Goal: Task Accomplishment & Management: Complete application form

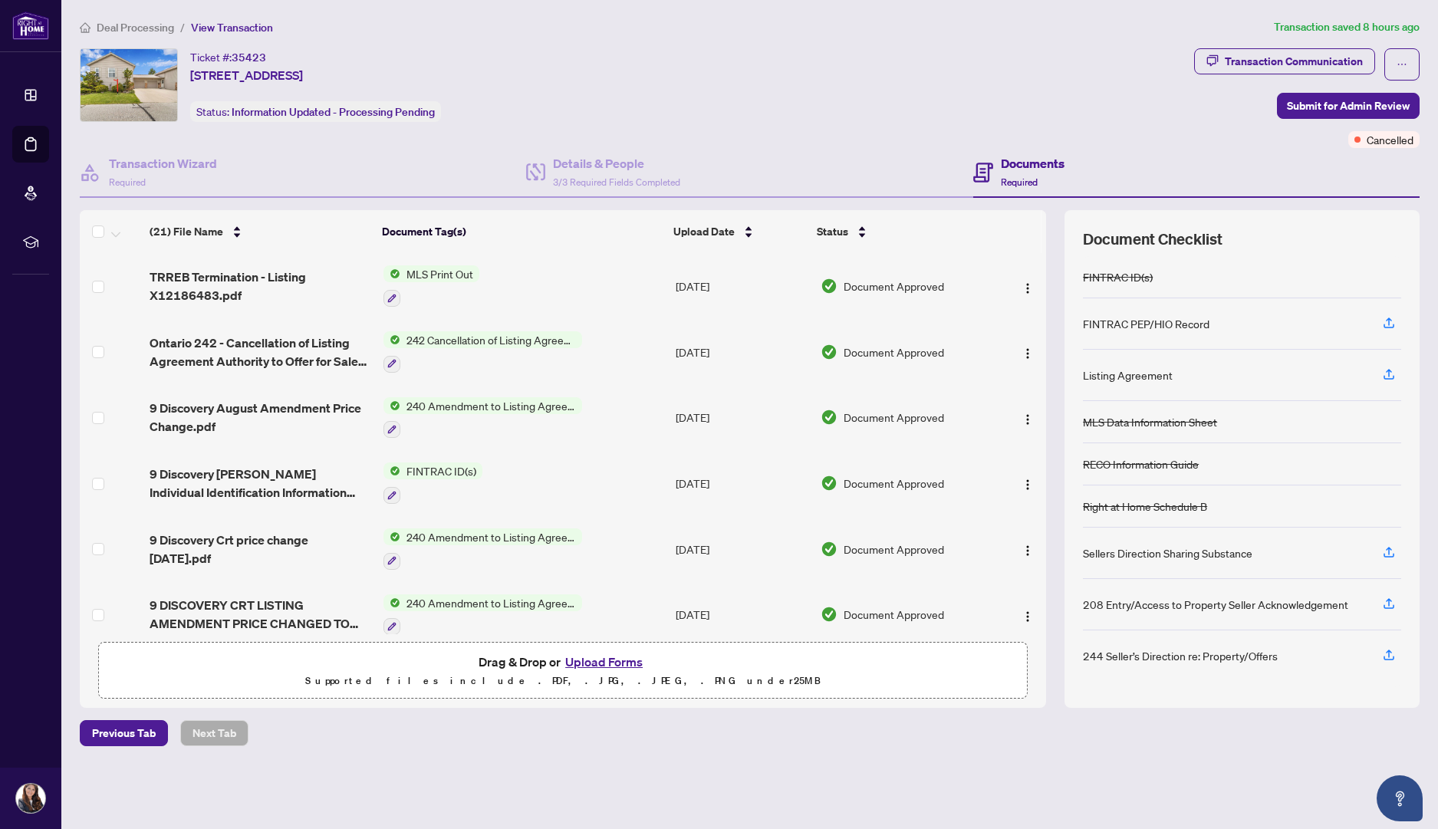
click at [683, 98] on div "Ticket #: 35423 [STREET_ADDRESS] Status: Information Updated - Processing Pendi…" at bounding box center [634, 85] width 1108 height 74
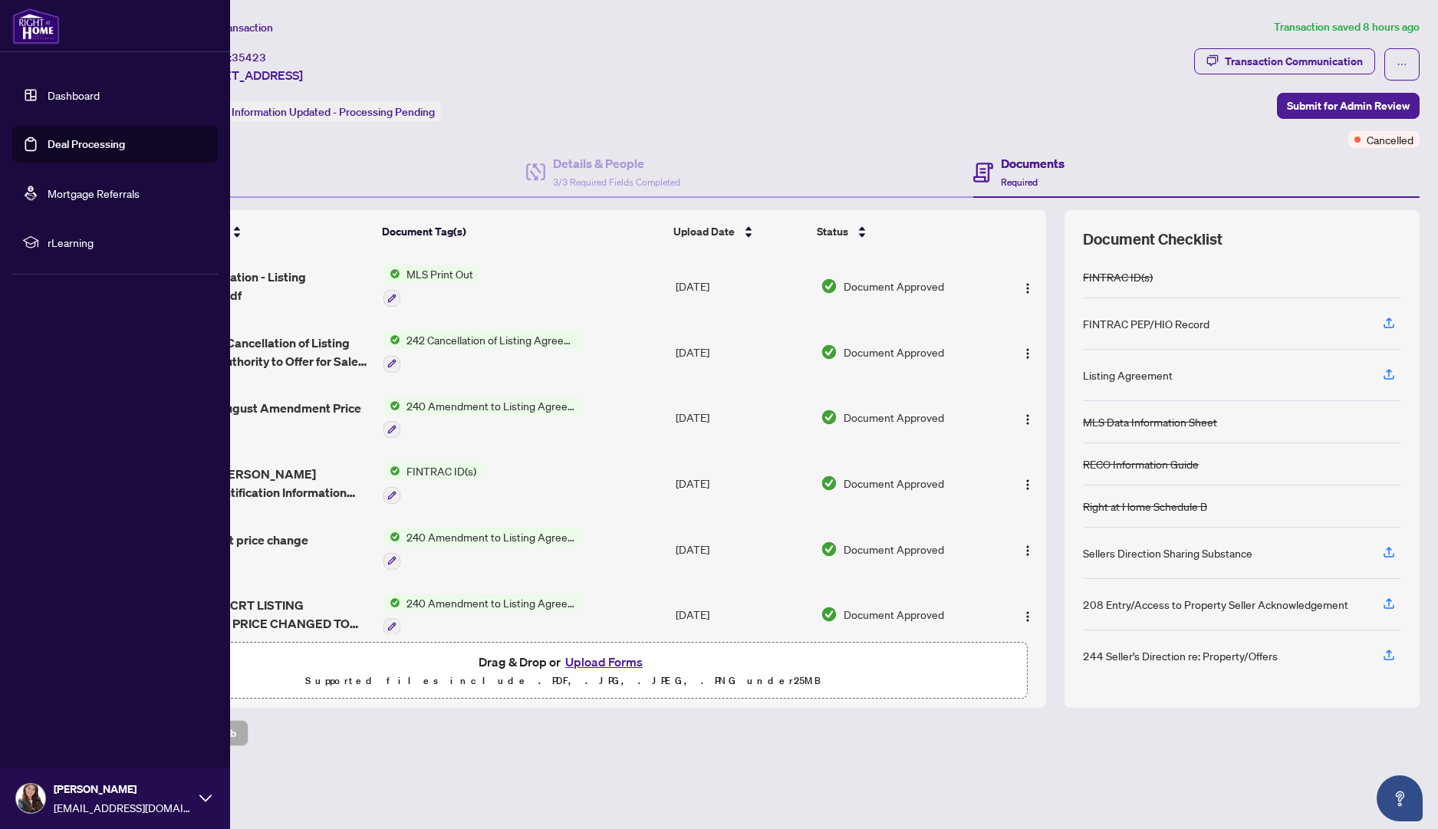
click at [48, 96] on link "Dashboard" at bounding box center [74, 95] width 52 height 14
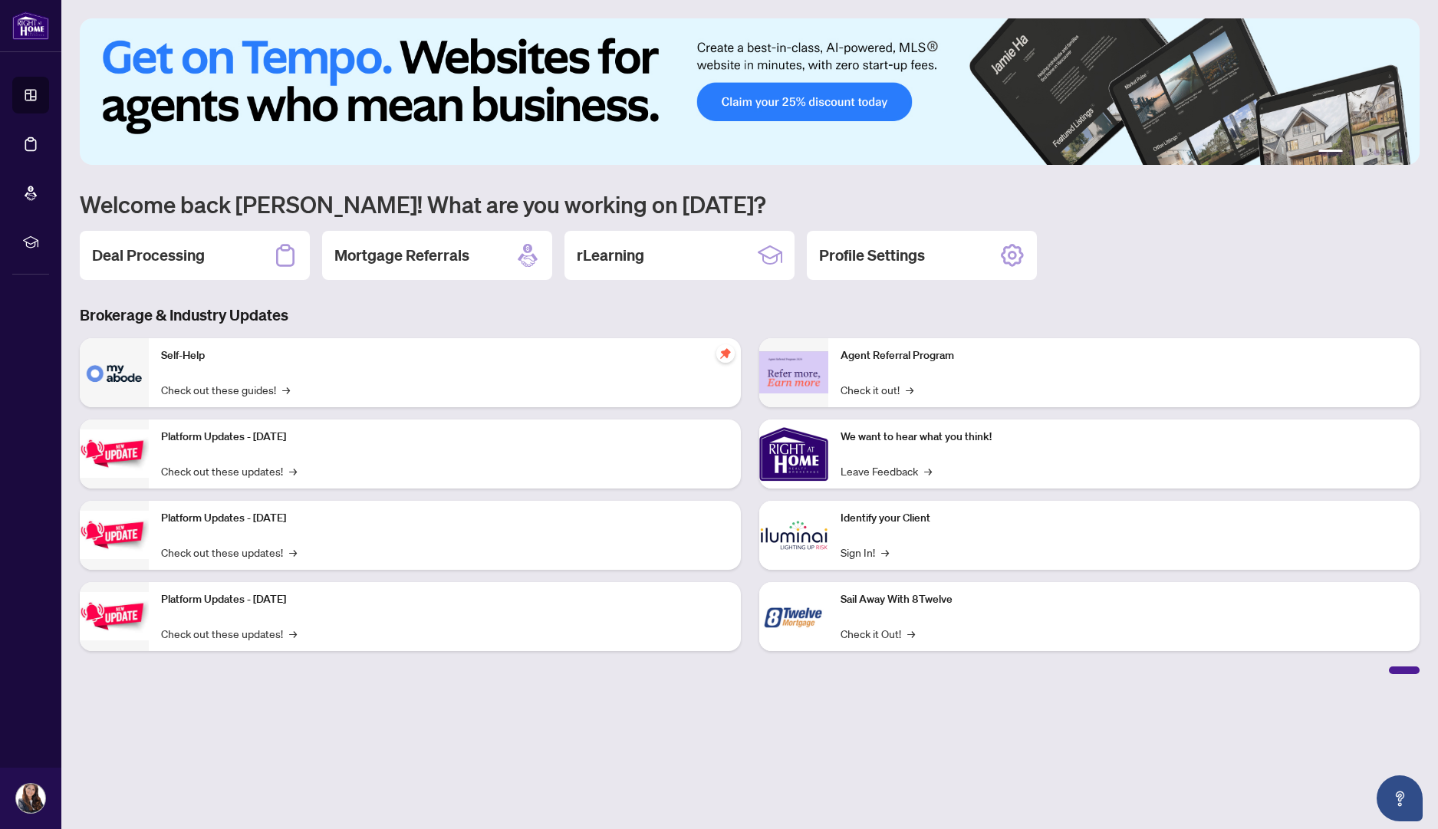
click at [1121, 250] on div "Deal Processing Mortgage Referrals rLearning Profile Settings" at bounding box center [750, 255] width 1340 height 49
click at [135, 264] on h2 "Deal Processing" at bounding box center [148, 255] width 113 height 21
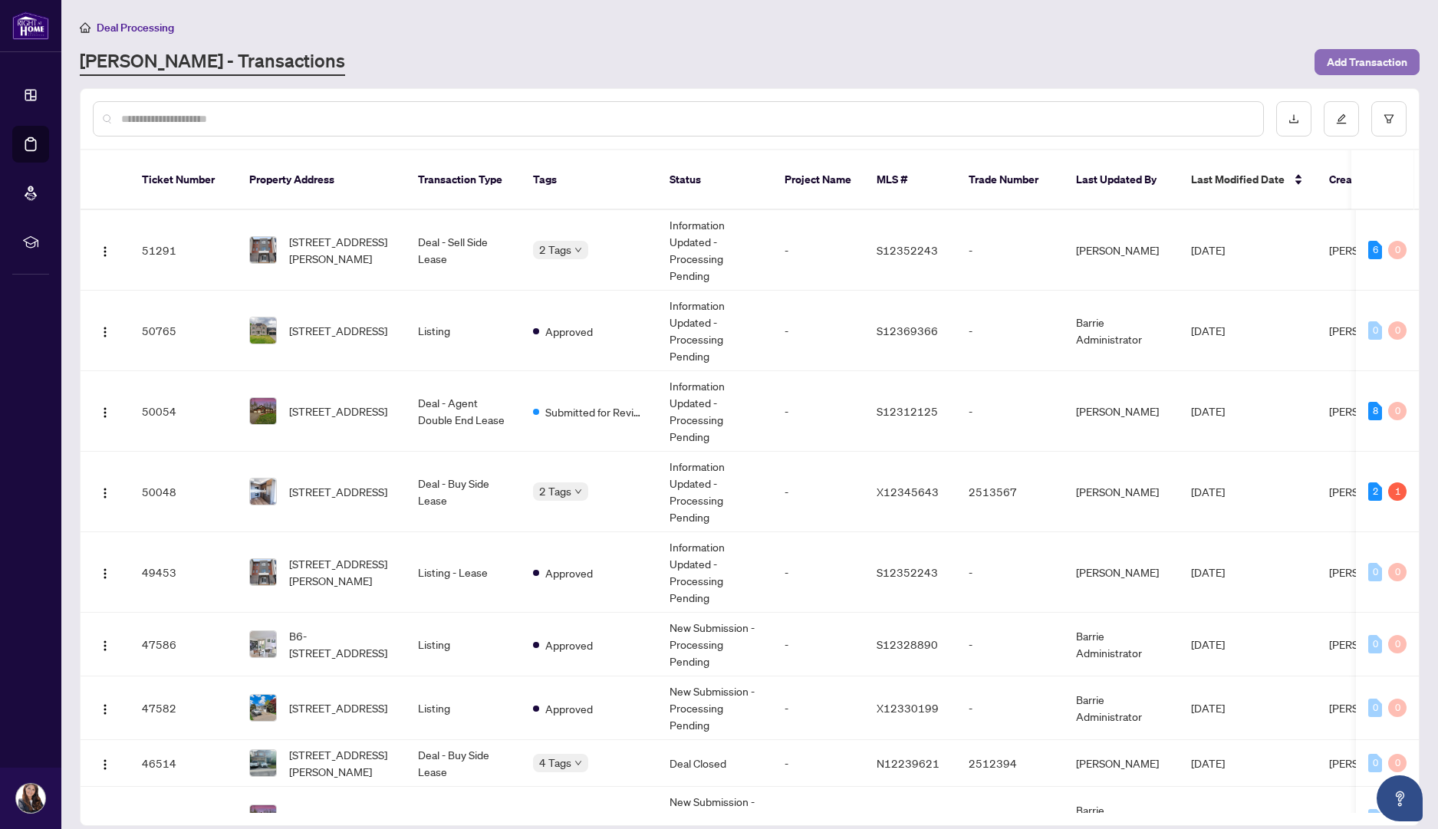
click at [1364, 54] on span "Add Transaction" at bounding box center [1367, 62] width 81 height 25
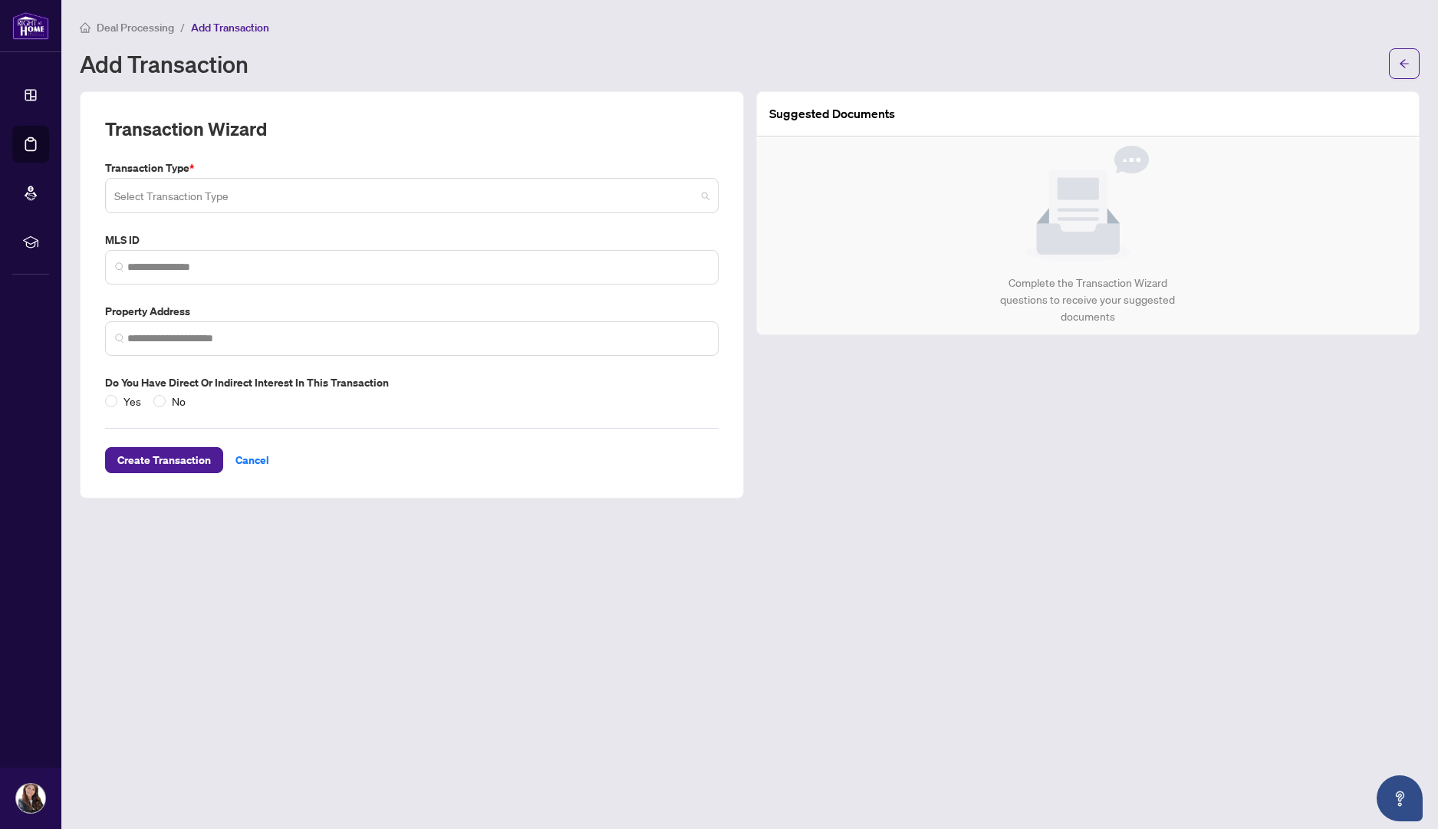
click at [706, 192] on span at bounding box center [411, 195] width 595 height 29
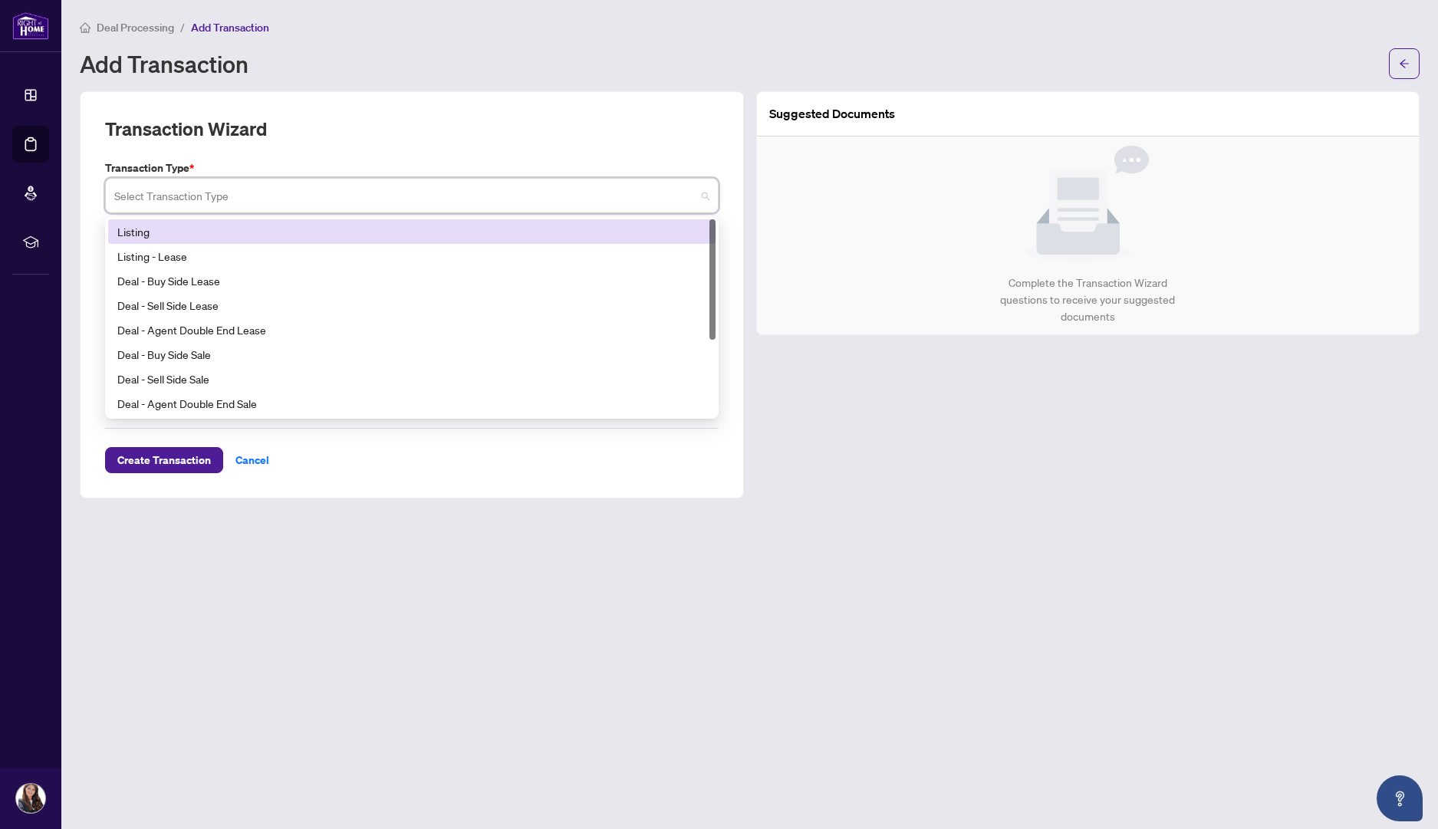
click at [503, 235] on div "Listing" at bounding box center [411, 231] width 589 height 17
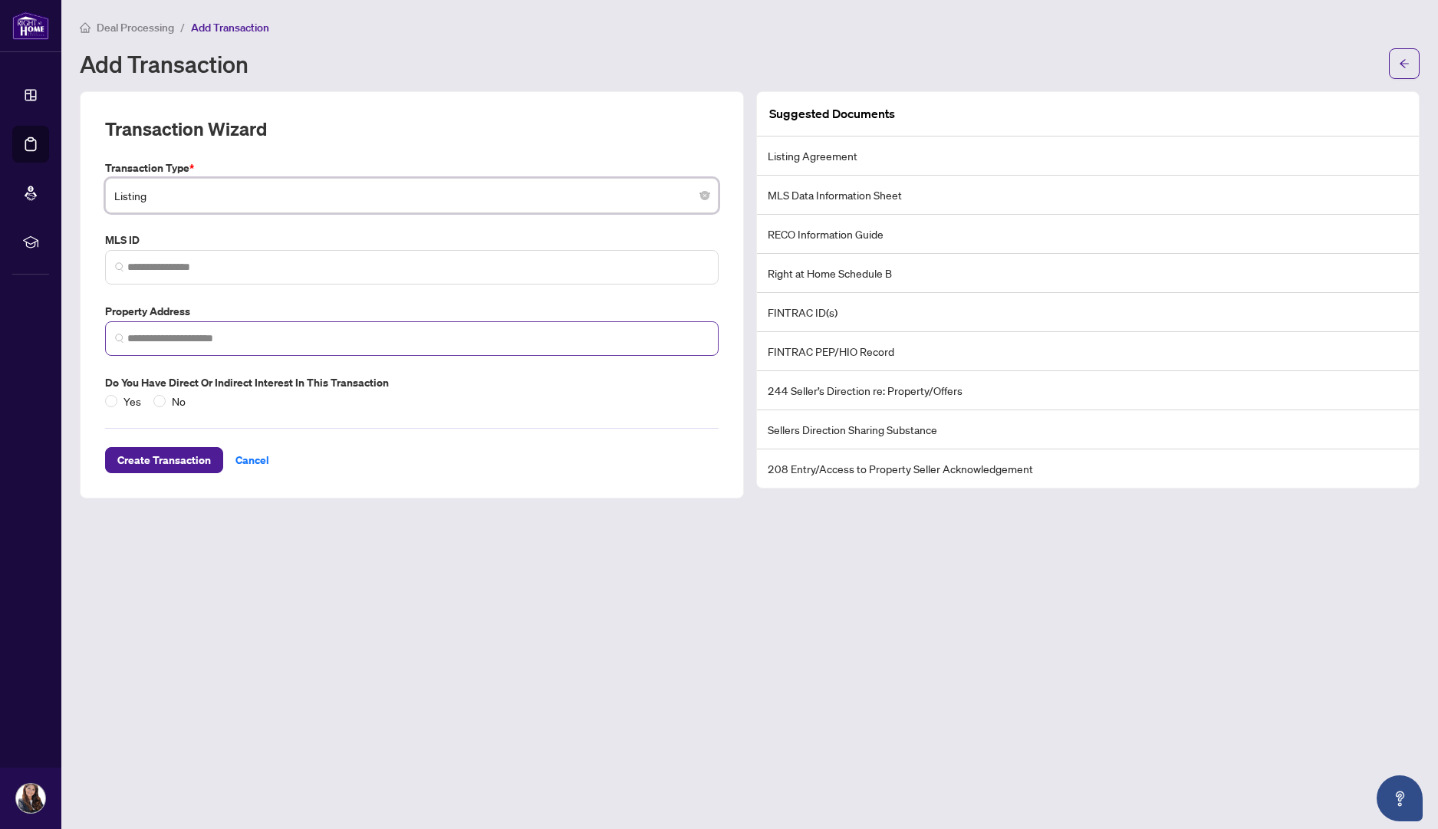
click at [407, 325] on span at bounding box center [412, 338] width 614 height 35
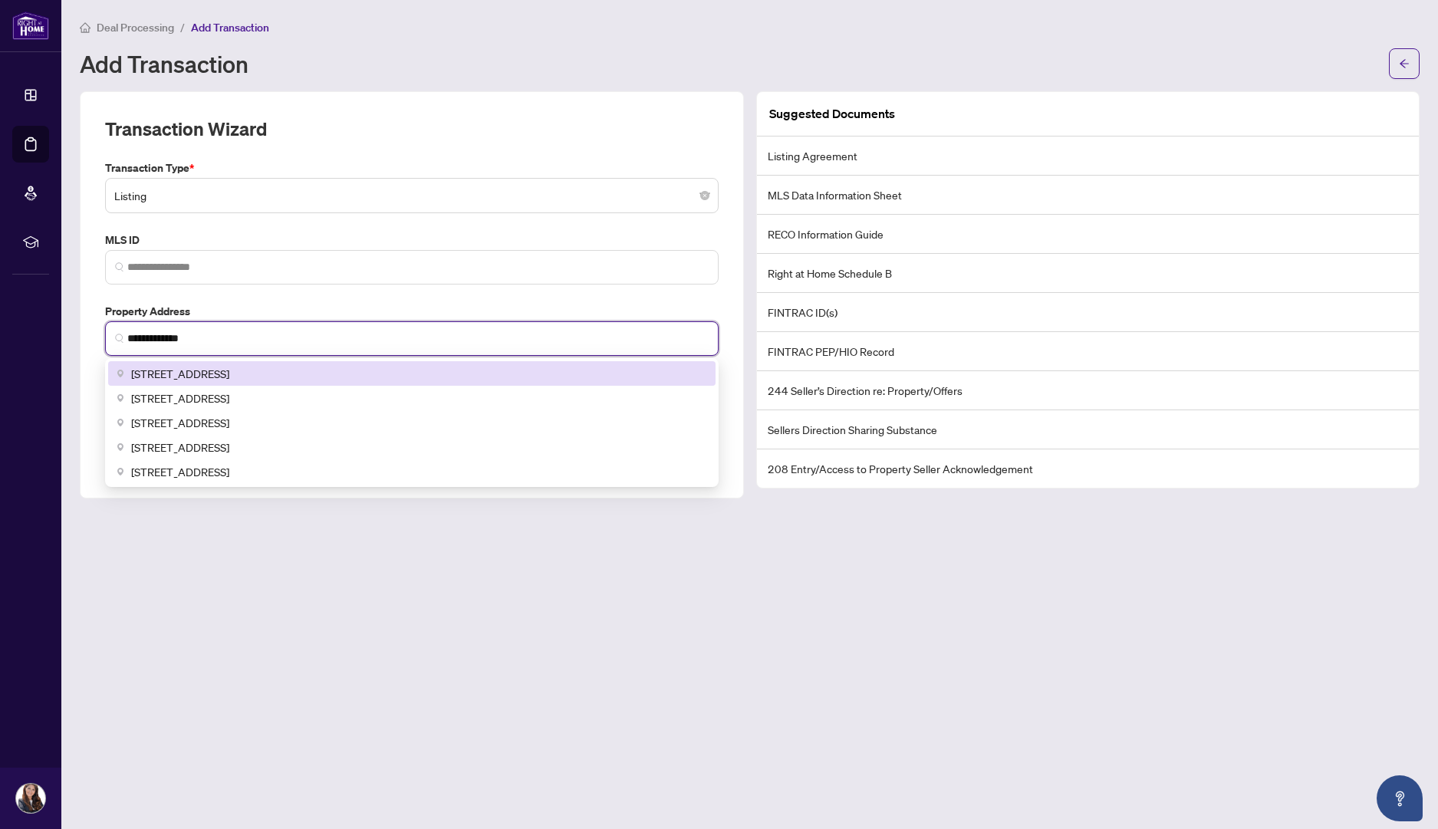
click at [345, 366] on div "[STREET_ADDRESS]" at bounding box center [411, 373] width 589 height 17
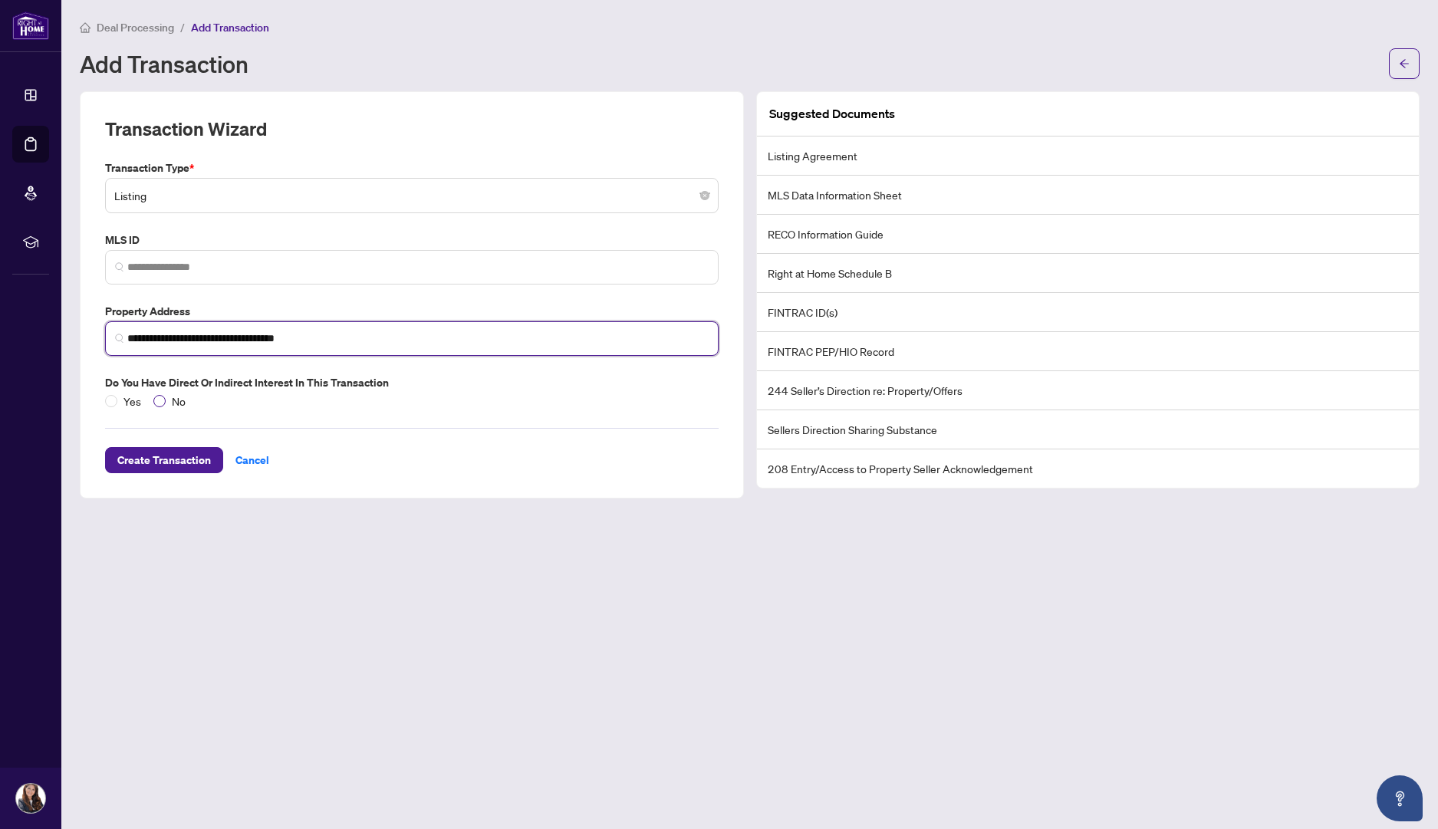
type input "**********"
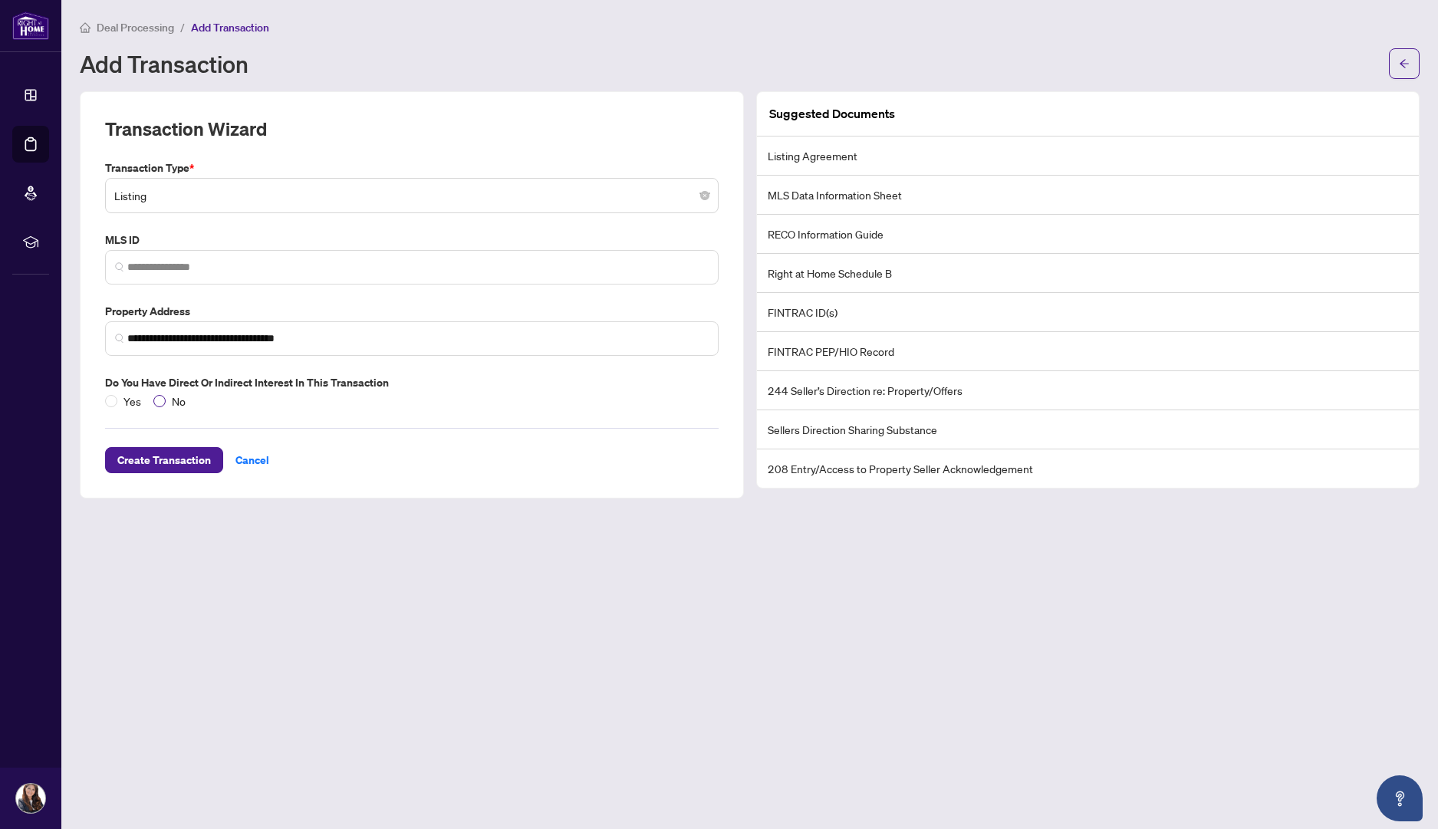
click at [160, 405] on label "No" at bounding box center [172, 401] width 38 height 17
click at [171, 453] on span "Create Transaction" at bounding box center [164, 460] width 94 height 25
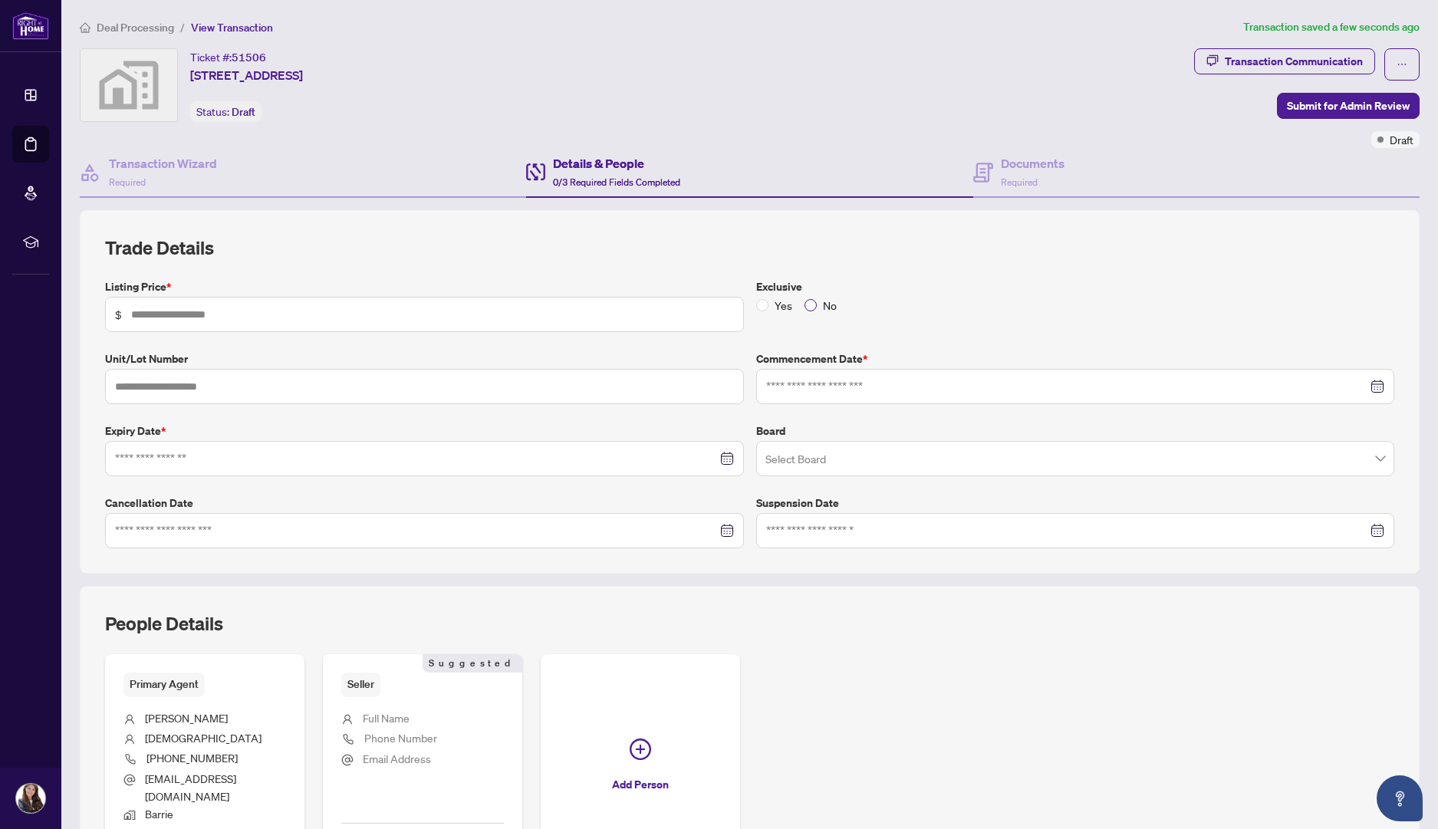
click at [817, 297] on span "No" at bounding box center [830, 305] width 26 height 17
click at [1366, 383] on div at bounding box center [1075, 386] width 619 height 17
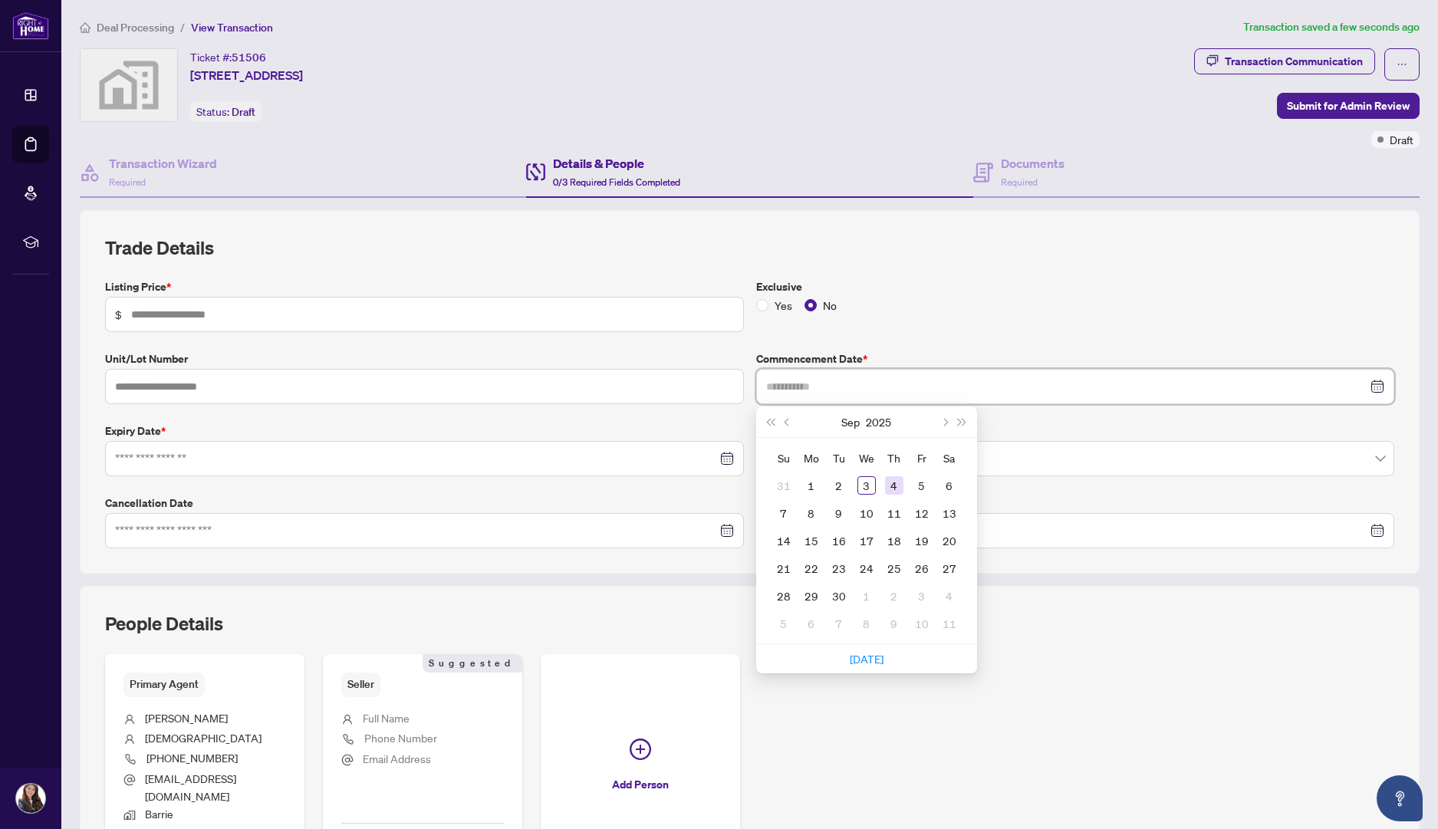
type input "**********"
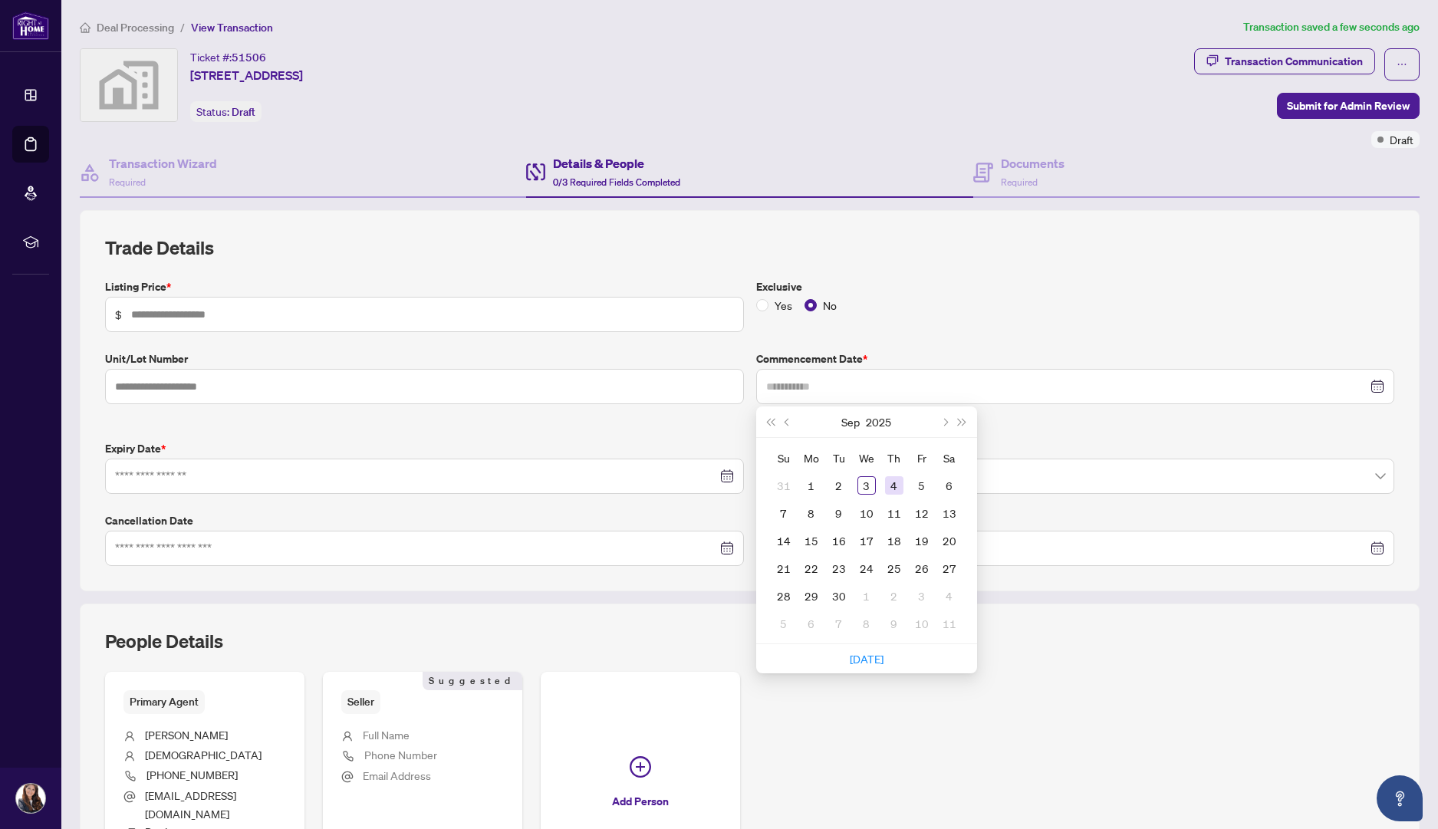
click at [885, 479] on div "4" at bounding box center [894, 485] width 18 height 18
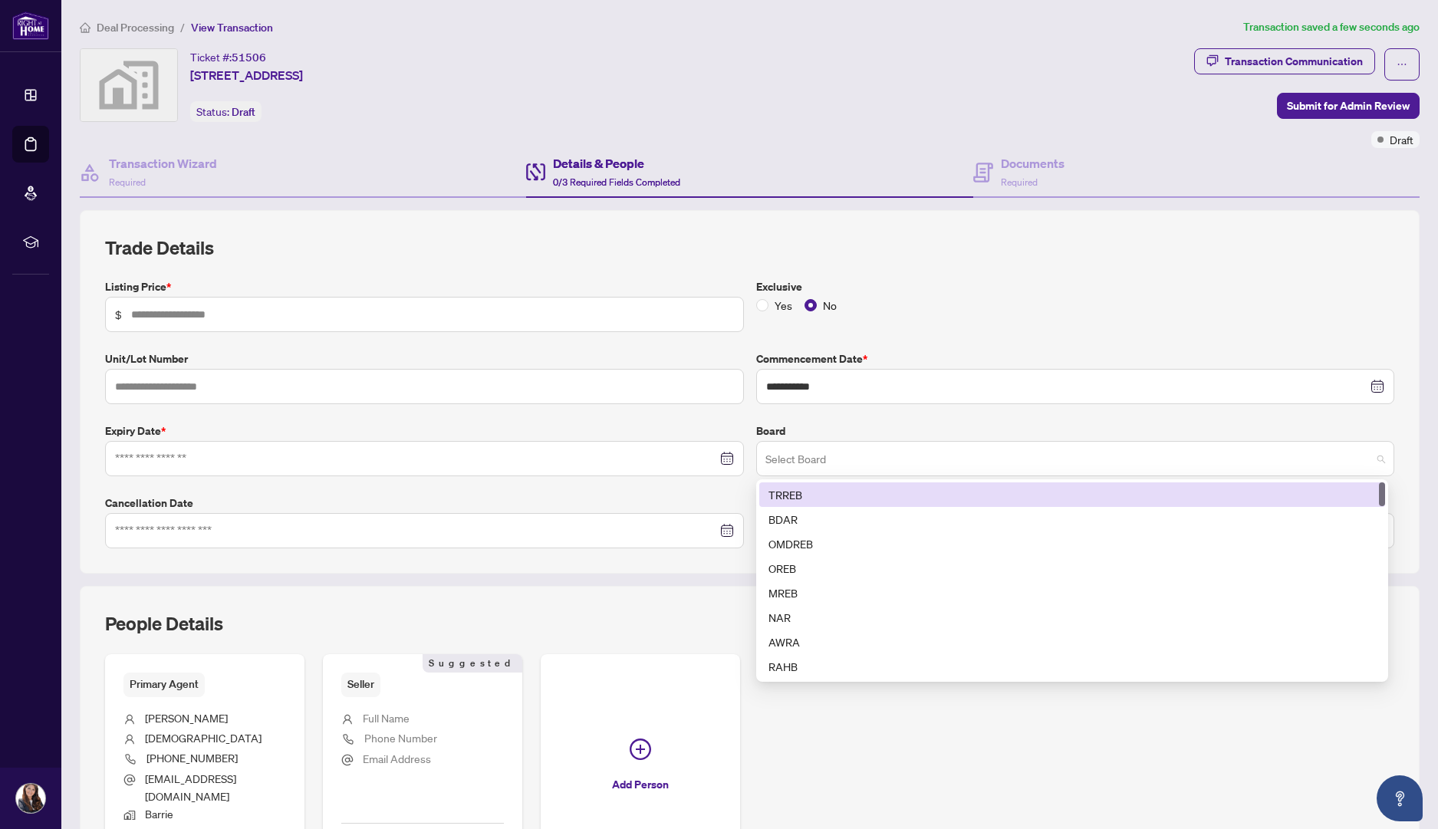
click at [1371, 451] on div "Select Board" at bounding box center [1075, 458] width 639 height 35
click at [1137, 489] on div "TRREB" at bounding box center [1072, 494] width 607 height 17
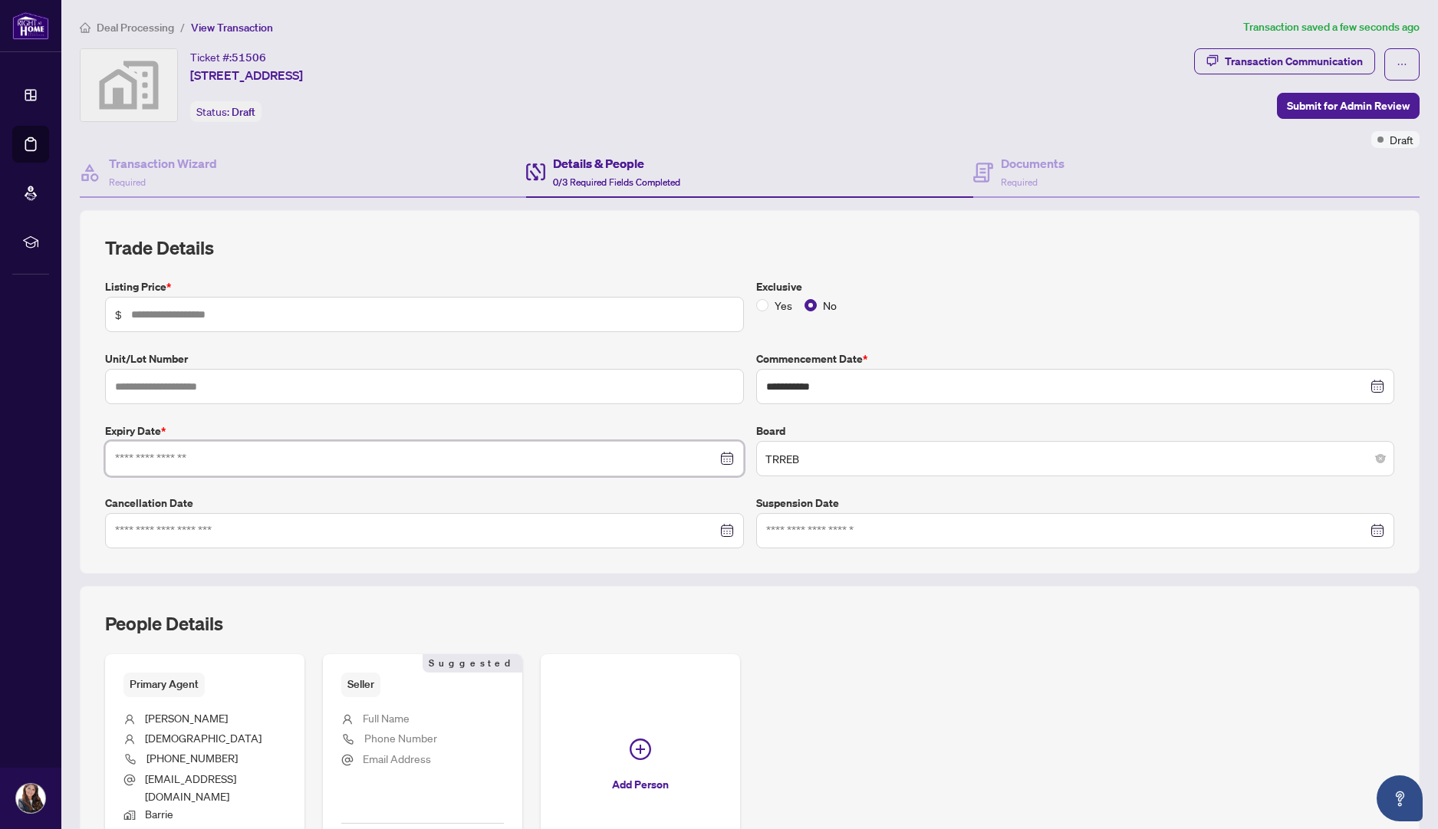
click at [304, 450] on input at bounding box center [416, 458] width 602 height 17
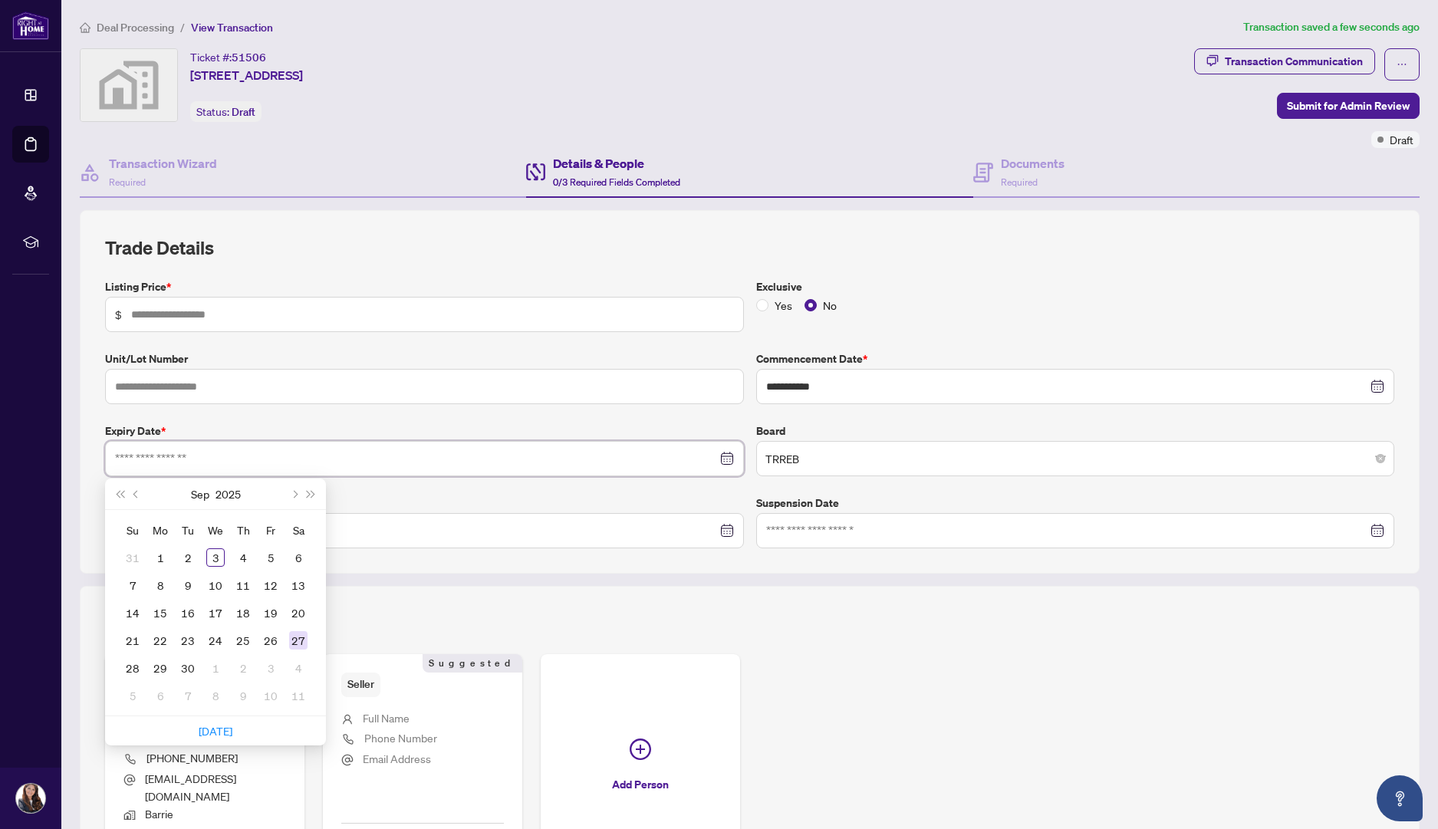
type input "**********"
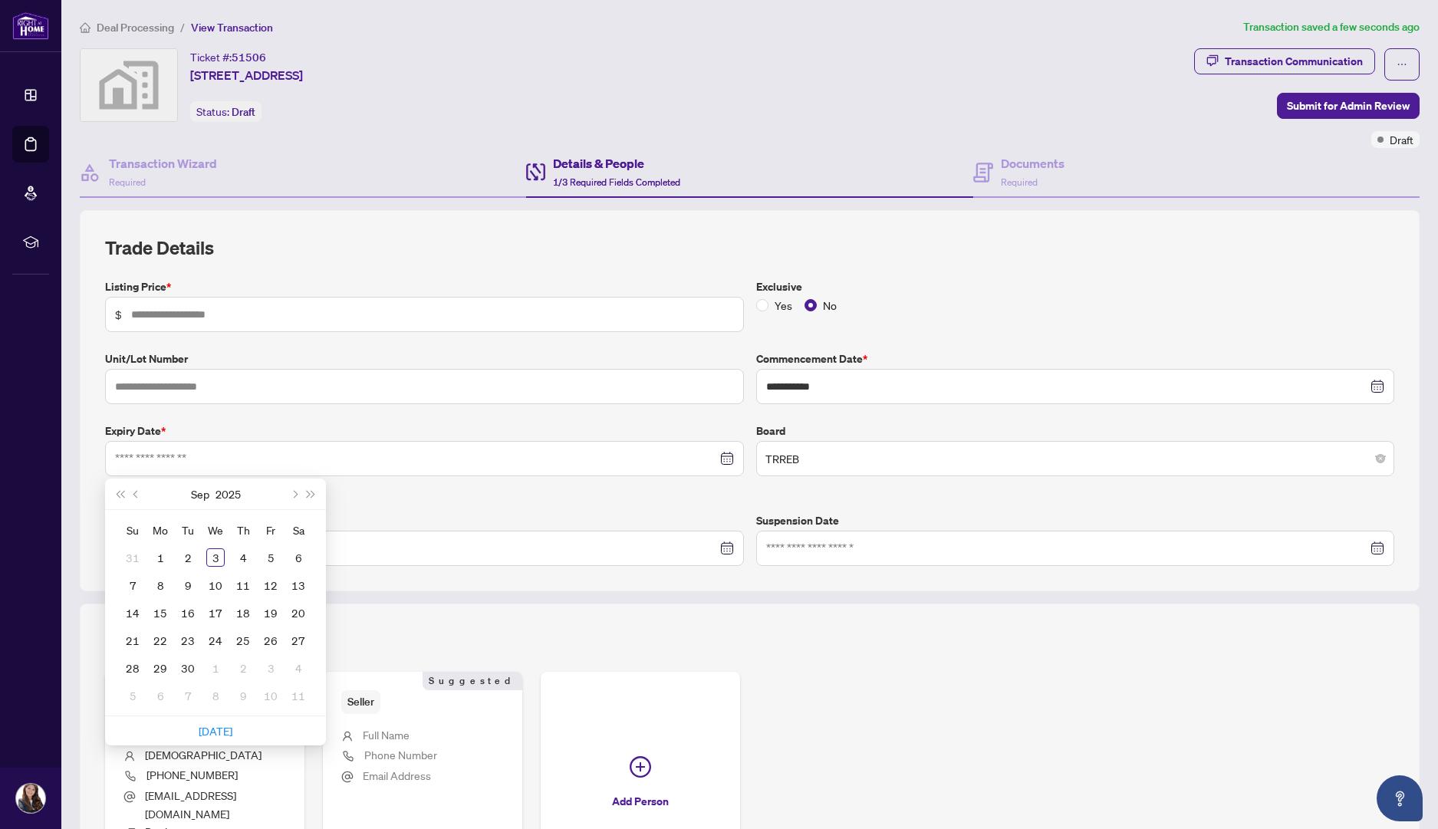
click at [402, 555] on div "**********" at bounding box center [750, 400] width 1340 height 381
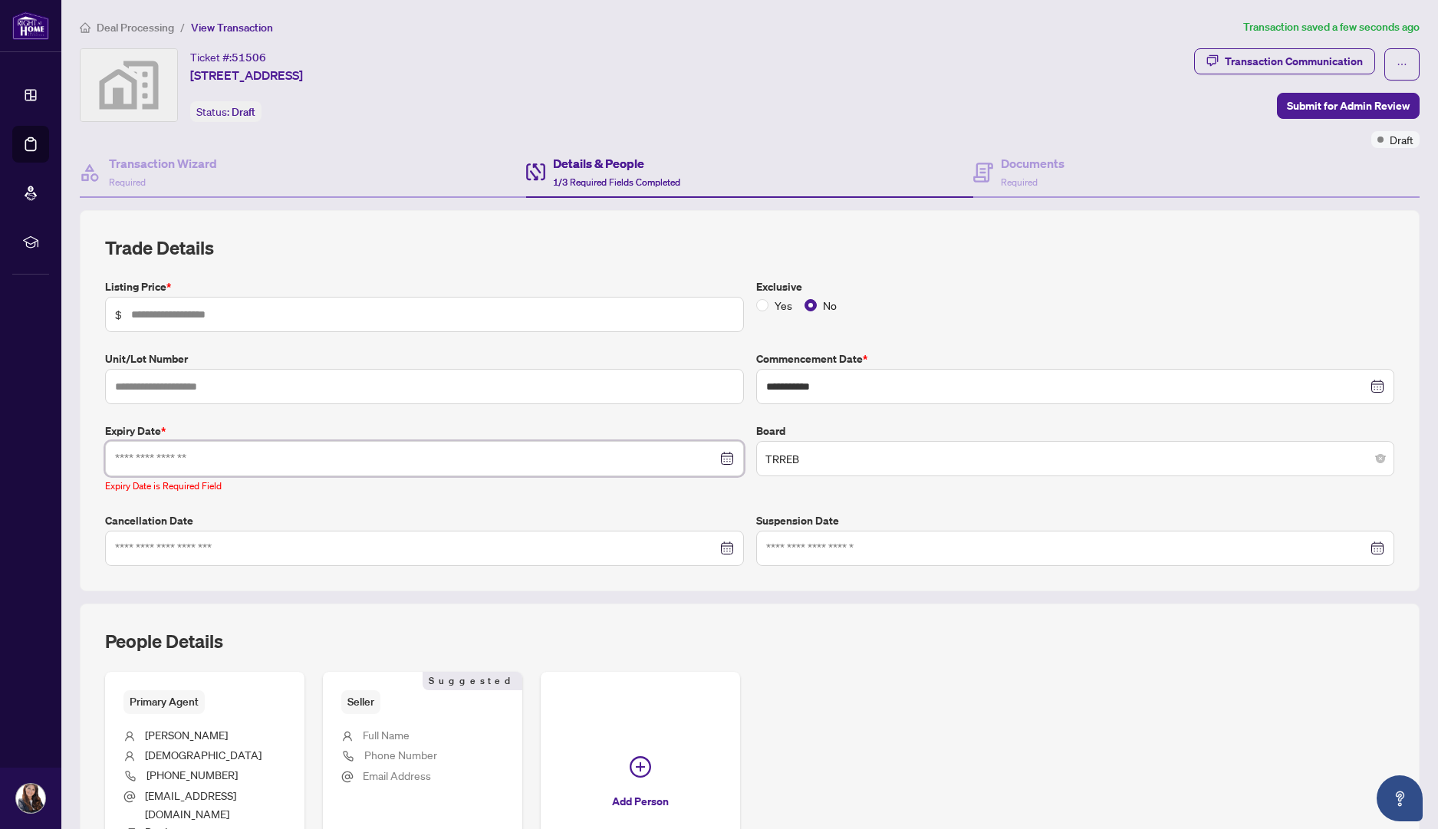
click at [206, 450] on input at bounding box center [416, 458] width 602 height 17
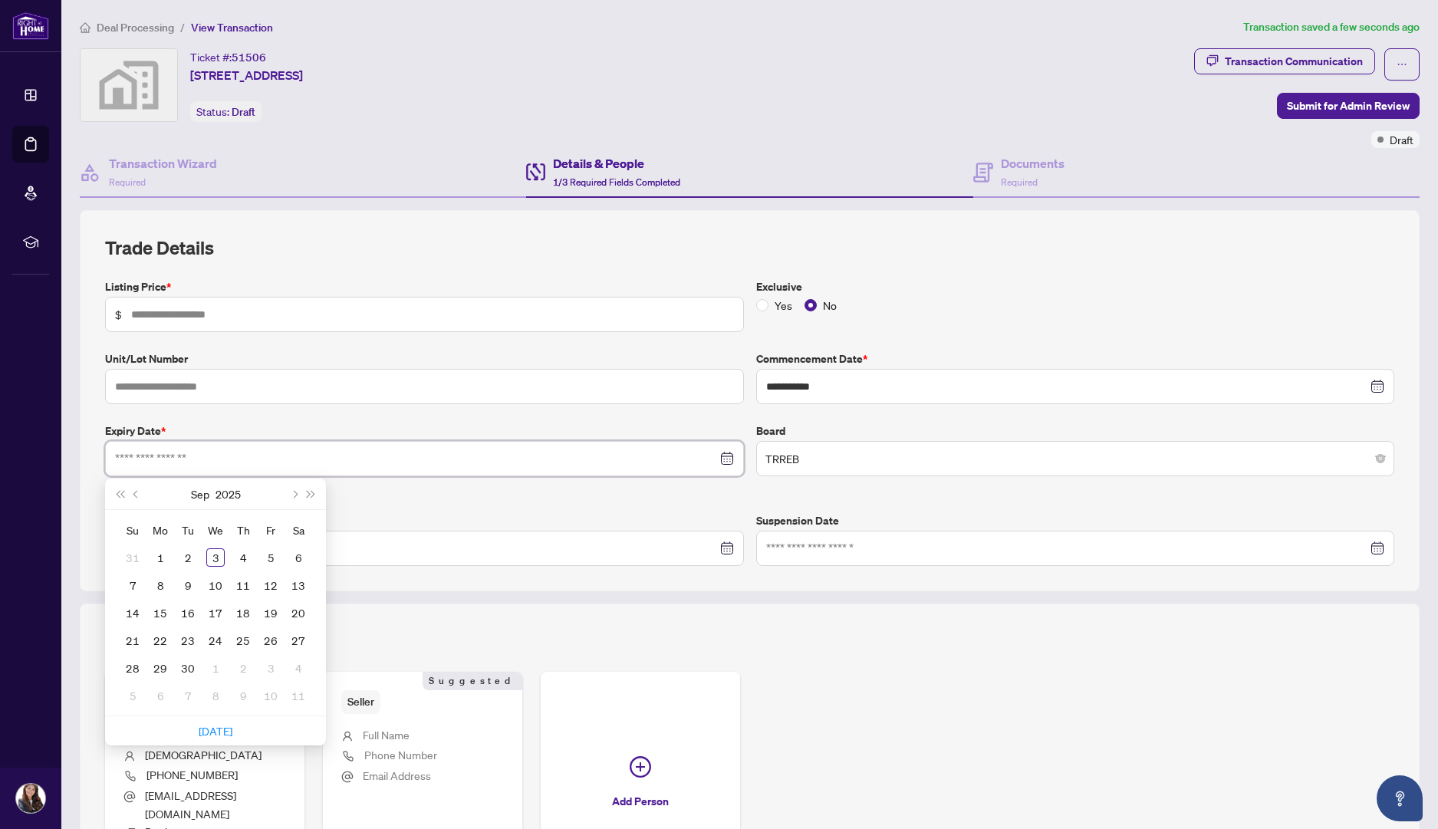
click at [716, 453] on div at bounding box center [424, 458] width 619 height 17
type input "**********"
click at [292, 490] on span "Next month (PageDown)" at bounding box center [294, 494] width 8 height 8
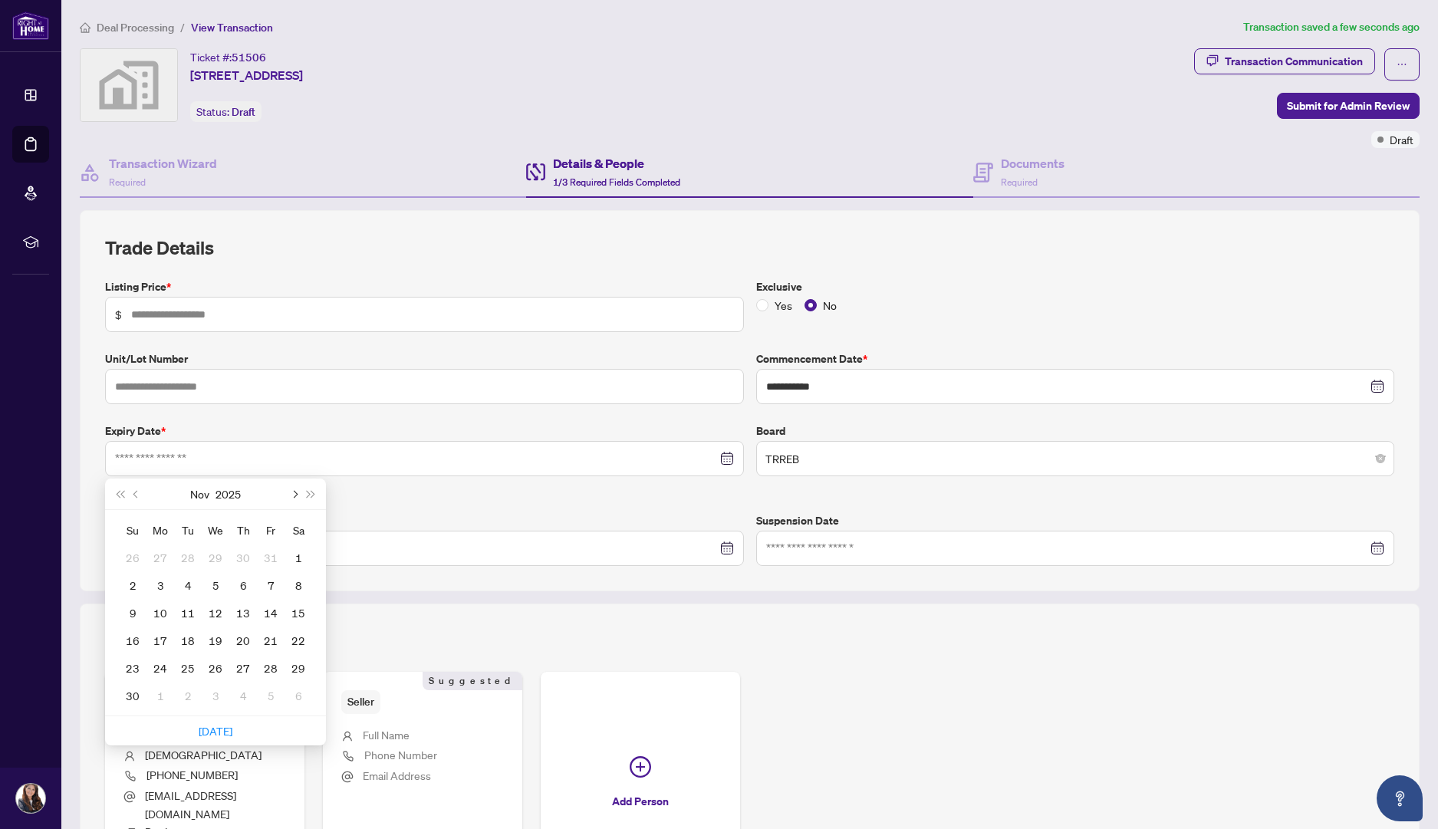
click at [292, 490] on span "Next month (PageDown)" at bounding box center [294, 494] width 8 height 8
type input "**********"
click at [309, 660] on td "31" at bounding box center [299, 668] width 28 height 28
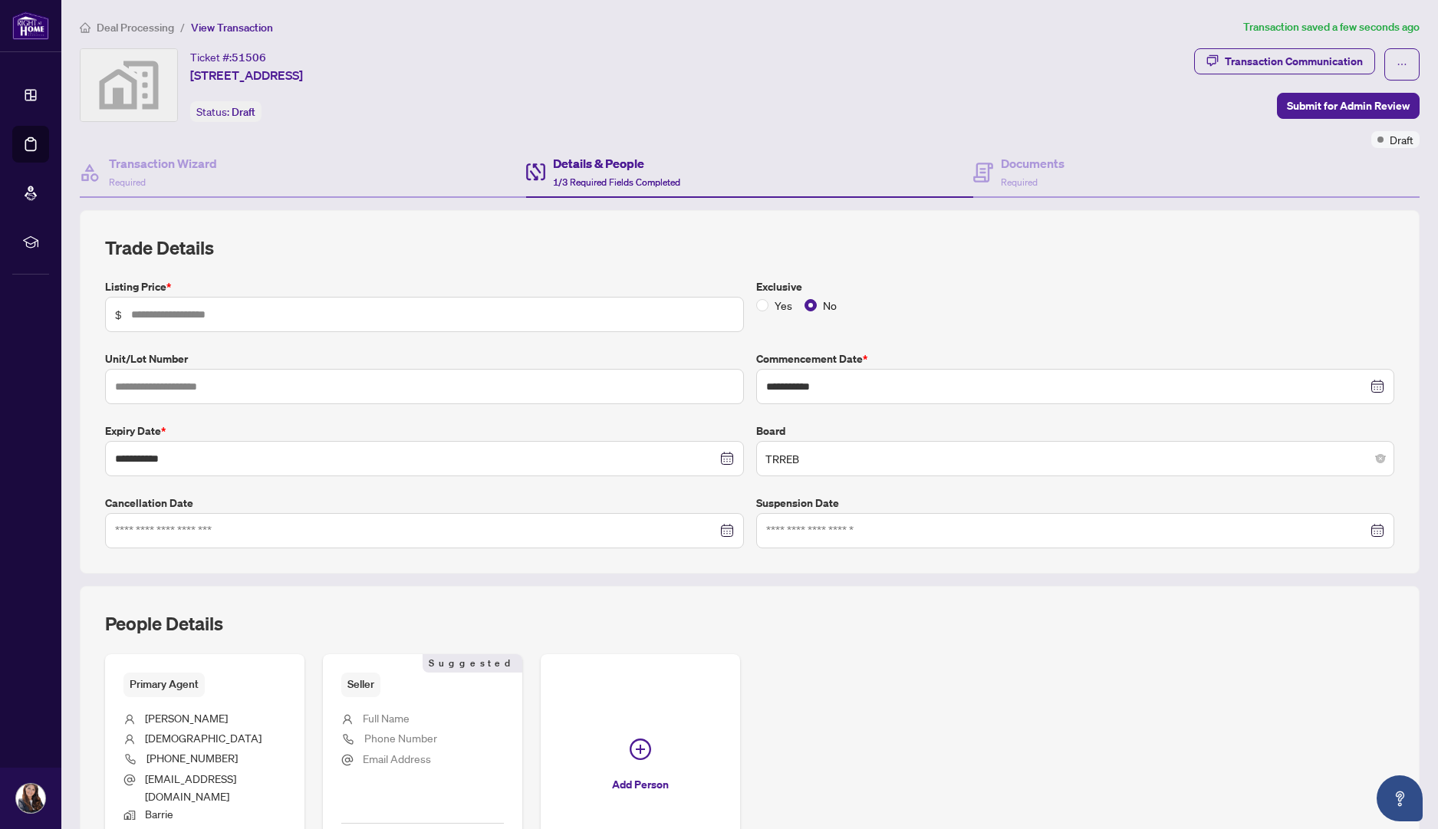
click at [589, 591] on div "People Details Primary Agent [PERSON_NAME] [PHONE_NUMBER] [EMAIL_ADDRESS][DOMAI…" at bounding box center [750, 746] width 1340 height 320
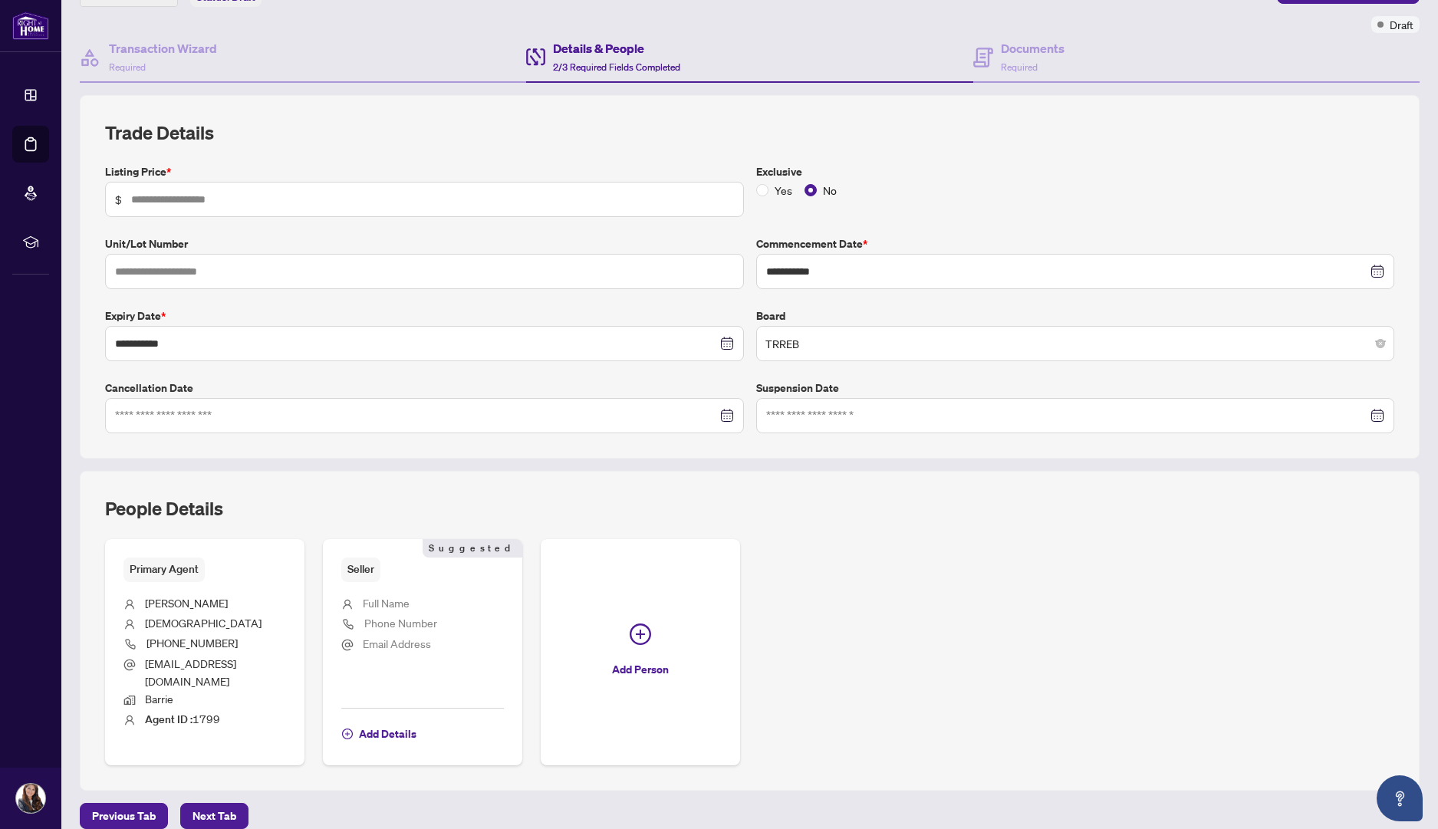
scroll to position [127, 0]
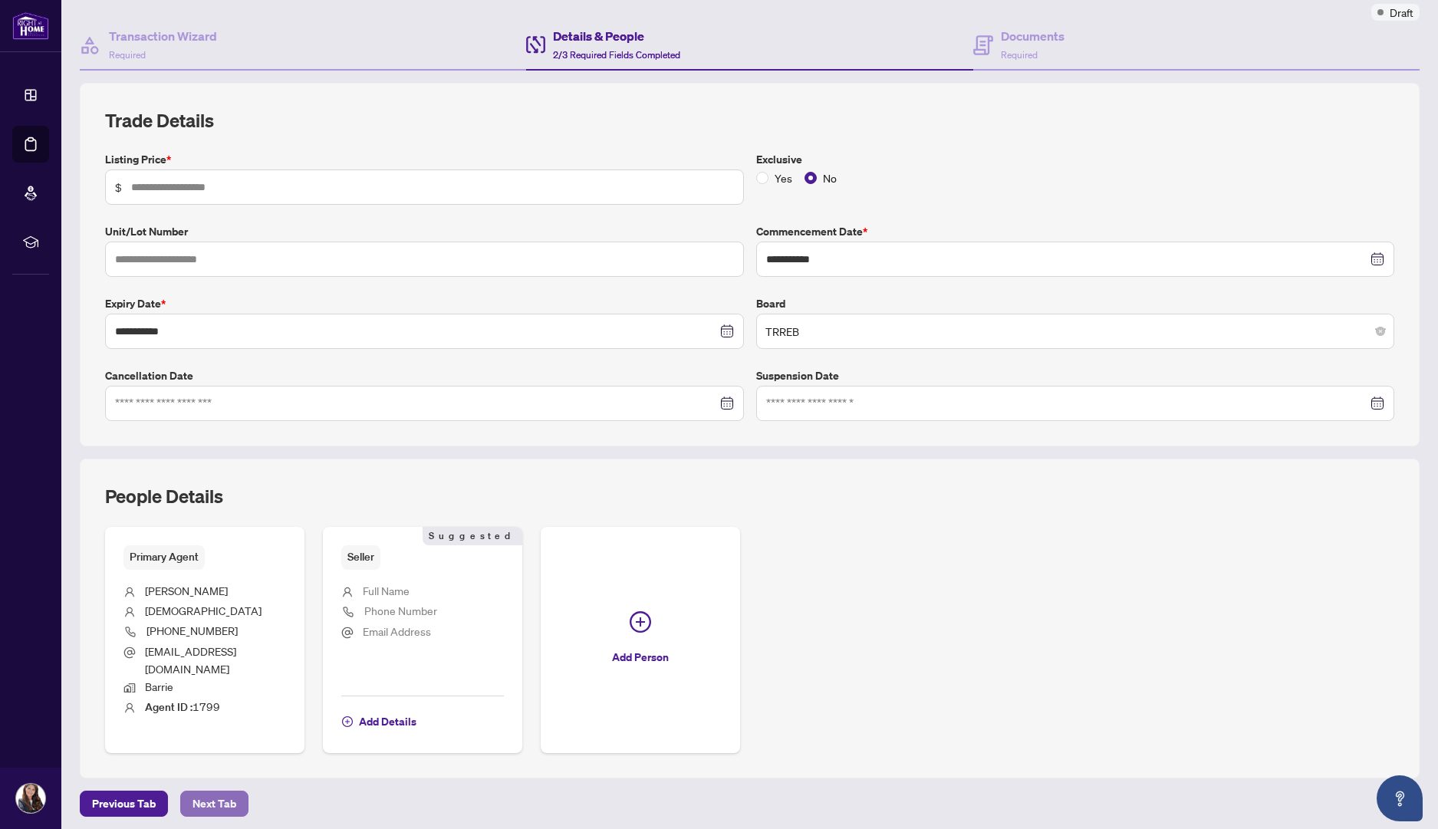
click at [215, 800] on span "Next Tab" at bounding box center [215, 804] width 44 height 25
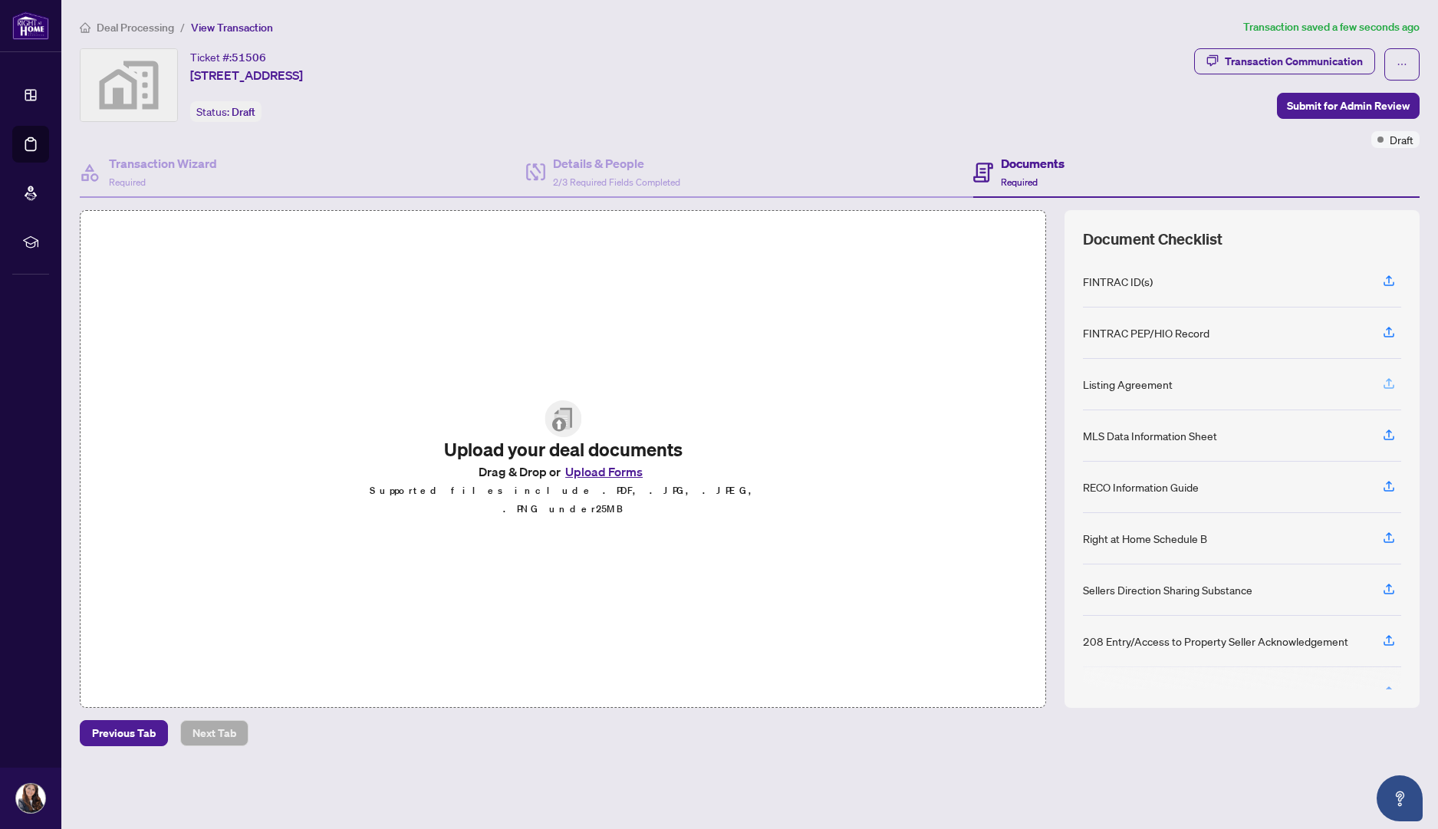
click at [1384, 377] on icon "button" at bounding box center [1389, 384] width 14 height 14
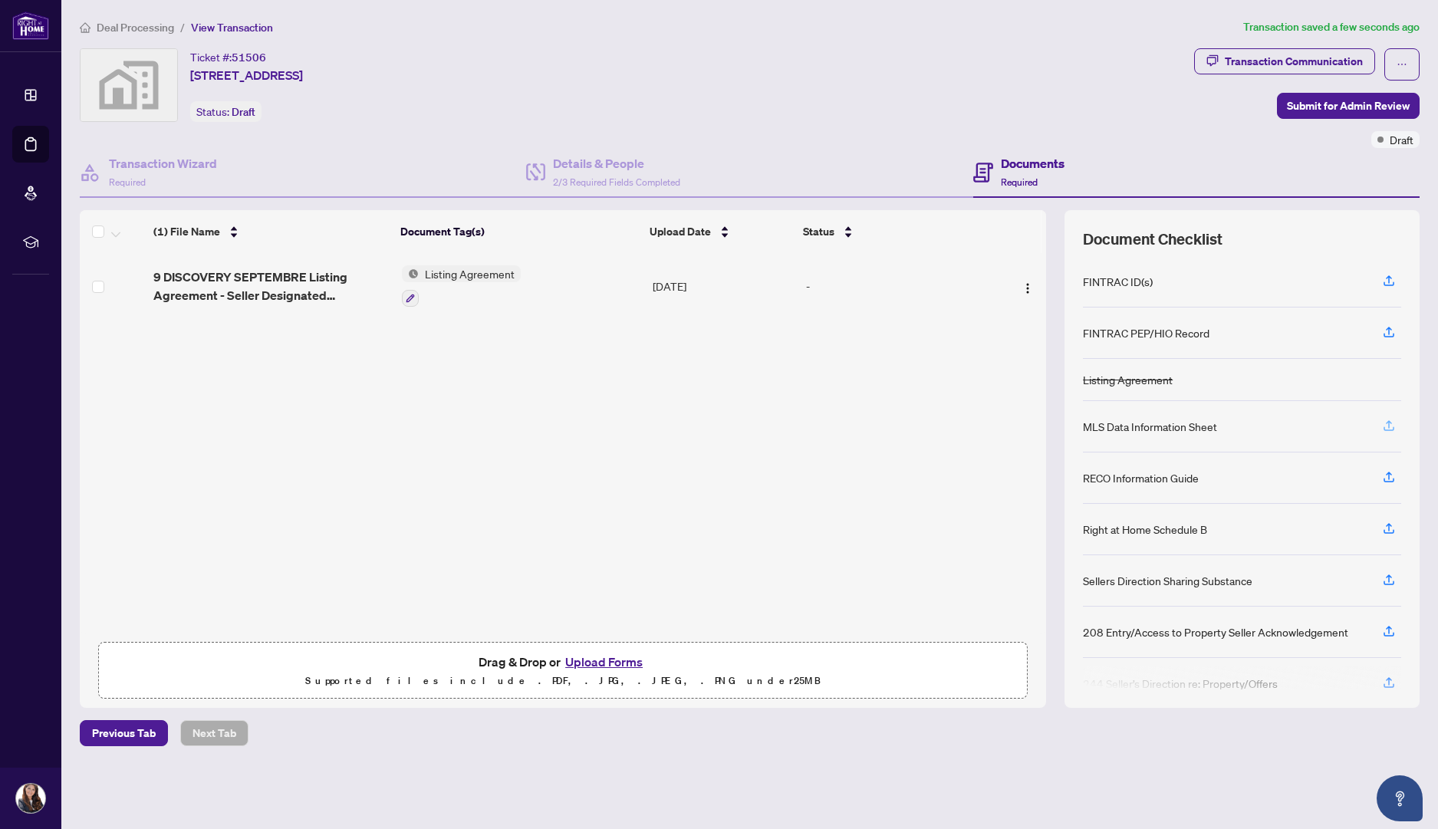
click at [1391, 420] on icon "button" at bounding box center [1389, 426] width 14 height 14
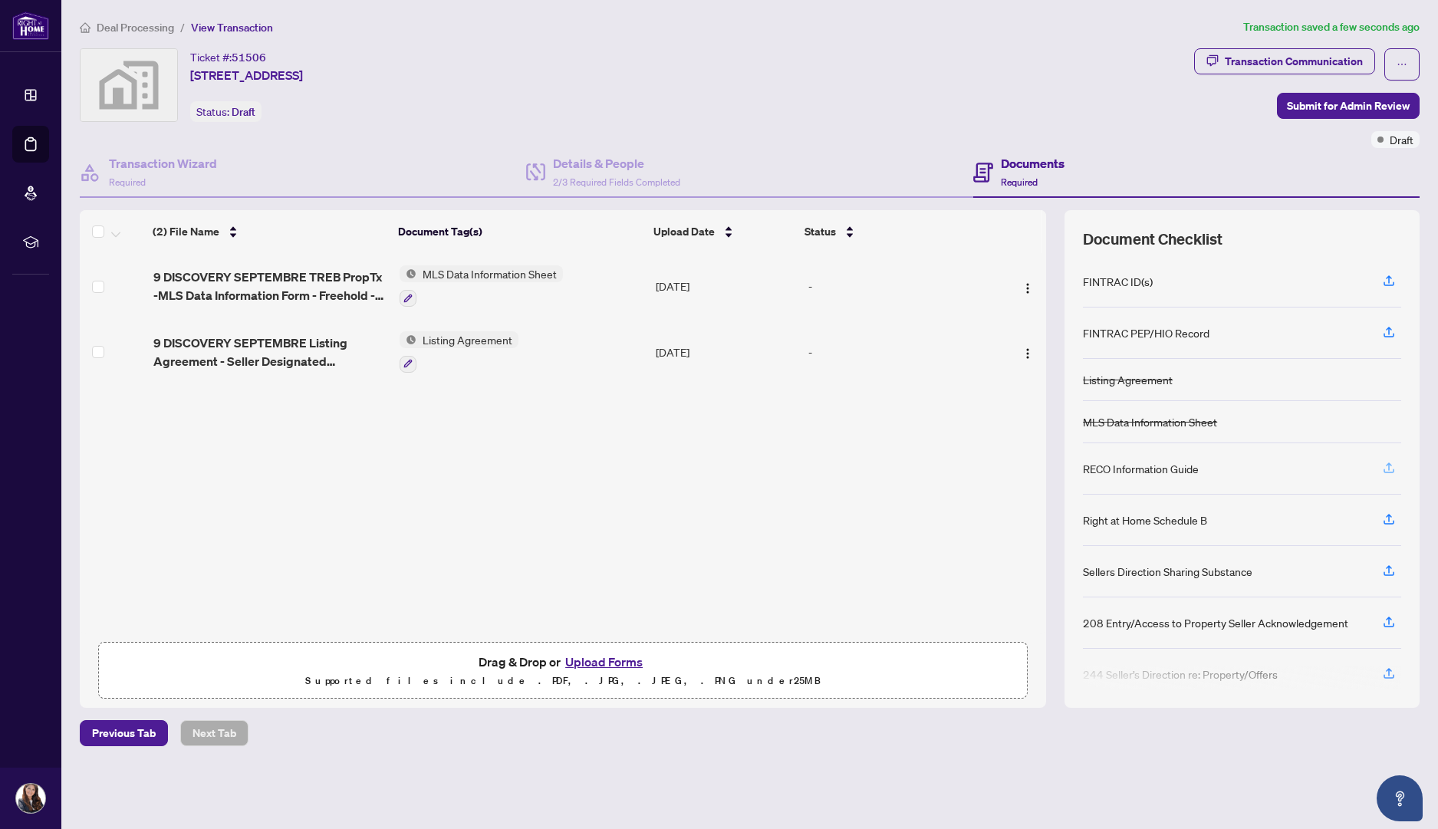
click at [1396, 465] on icon "button" at bounding box center [1389, 468] width 14 height 14
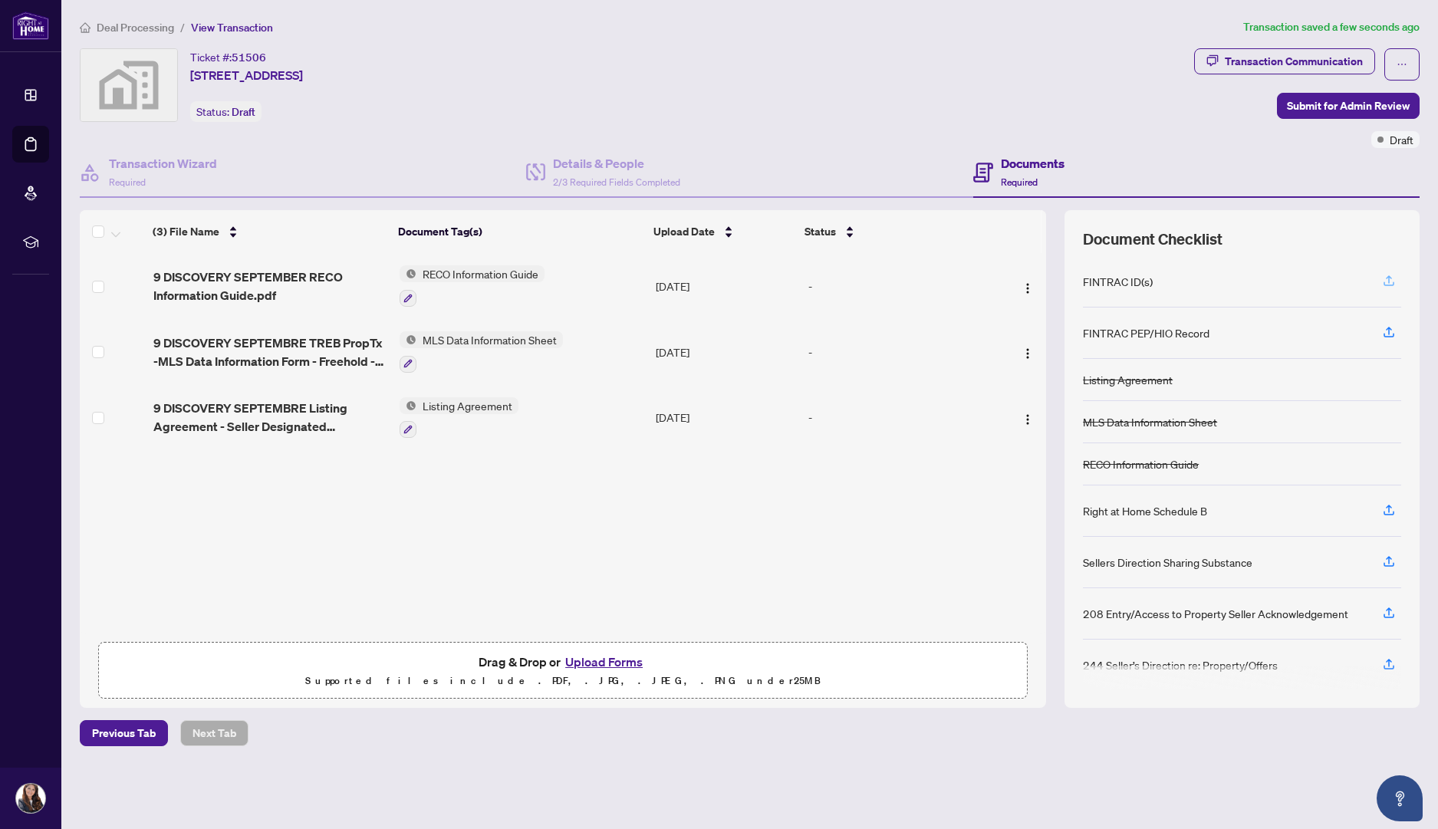
click at [1388, 281] on icon "button" at bounding box center [1389, 283] width 11 height 4
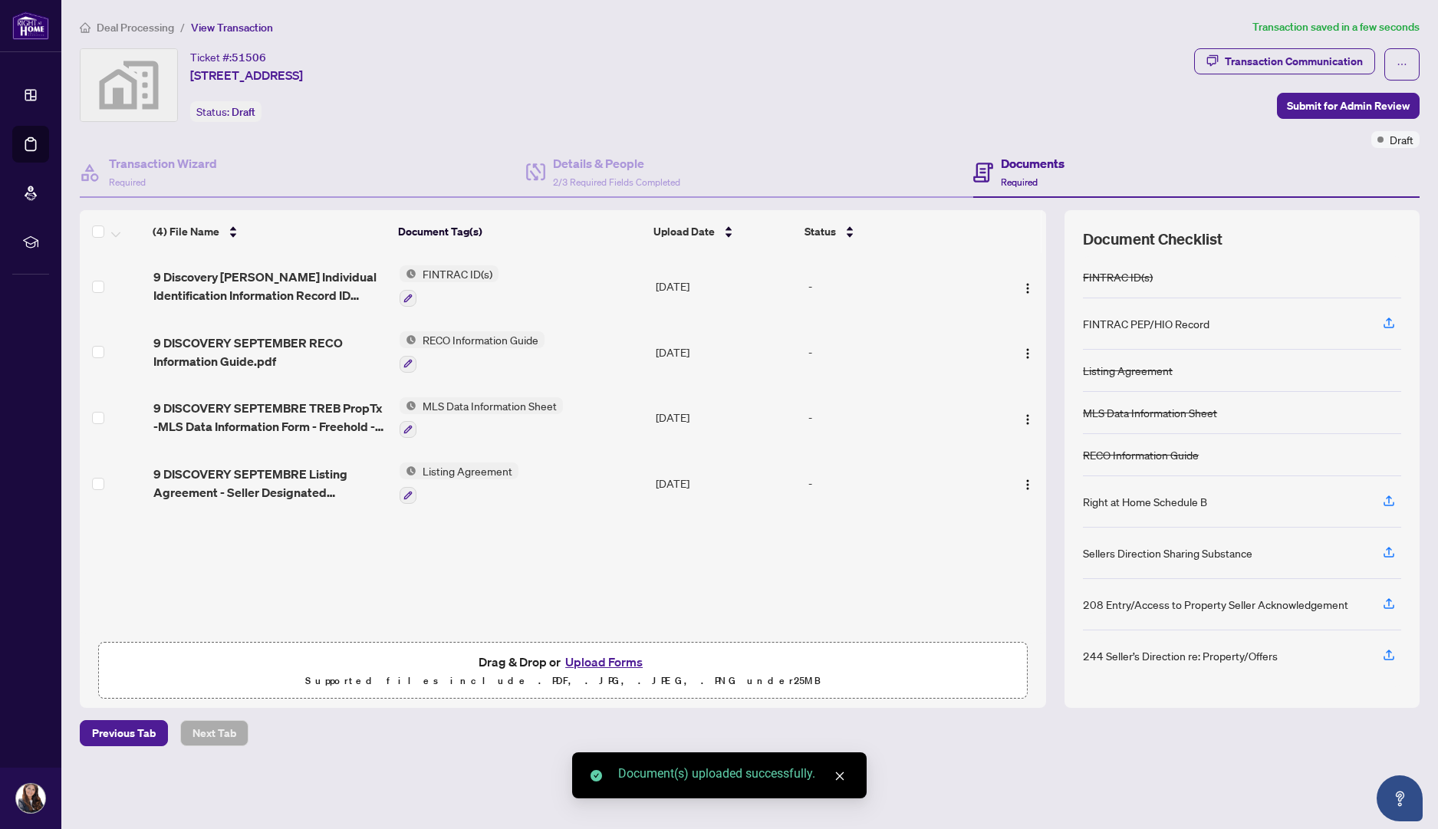
click at [629, 659] on button "Upload Forms" at bounding box center [604, 662] width 87 height 20
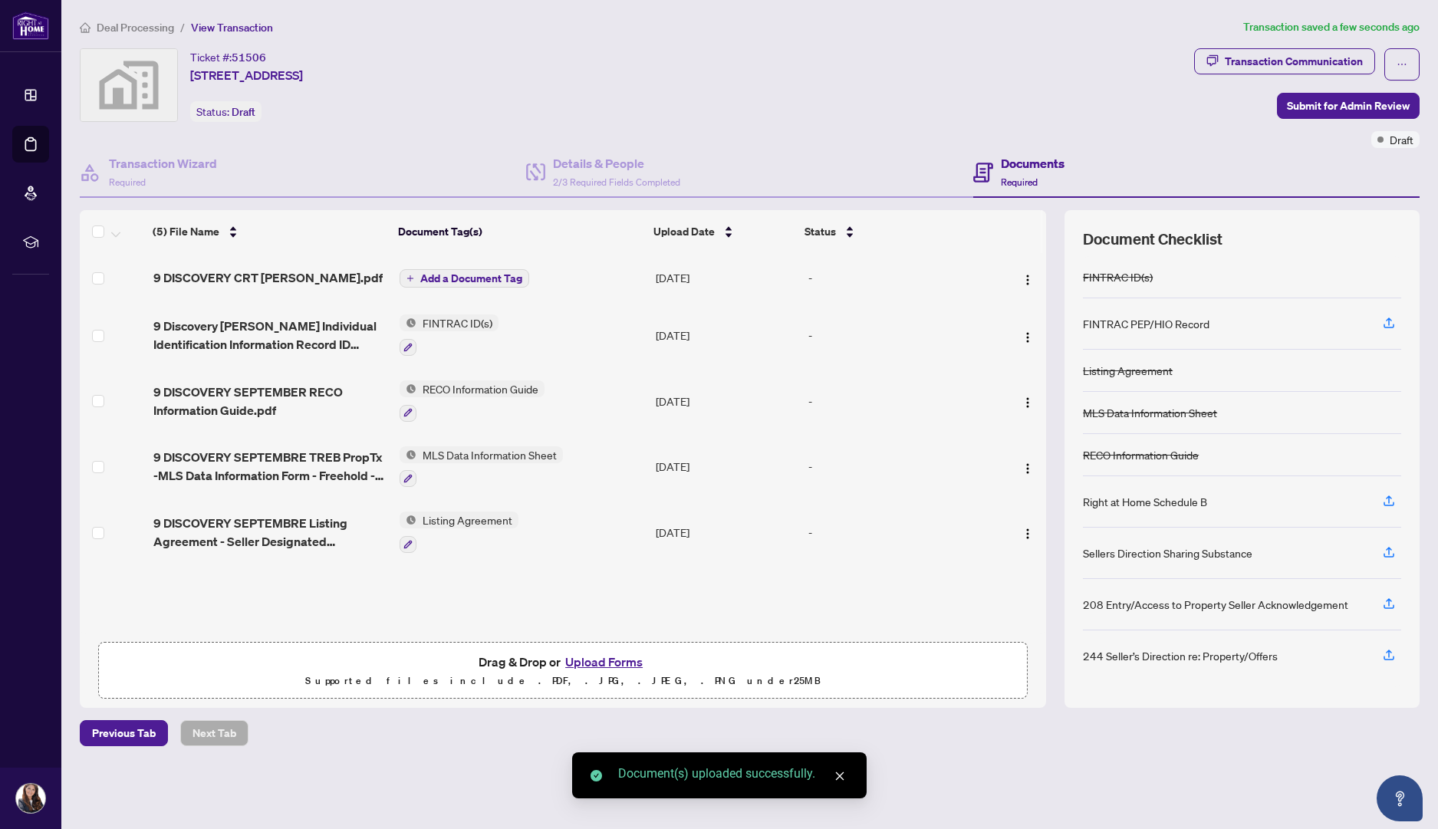
click at [607, 659] on button "Upload Forms" at bounding box center [604, 662] width 87 height 20
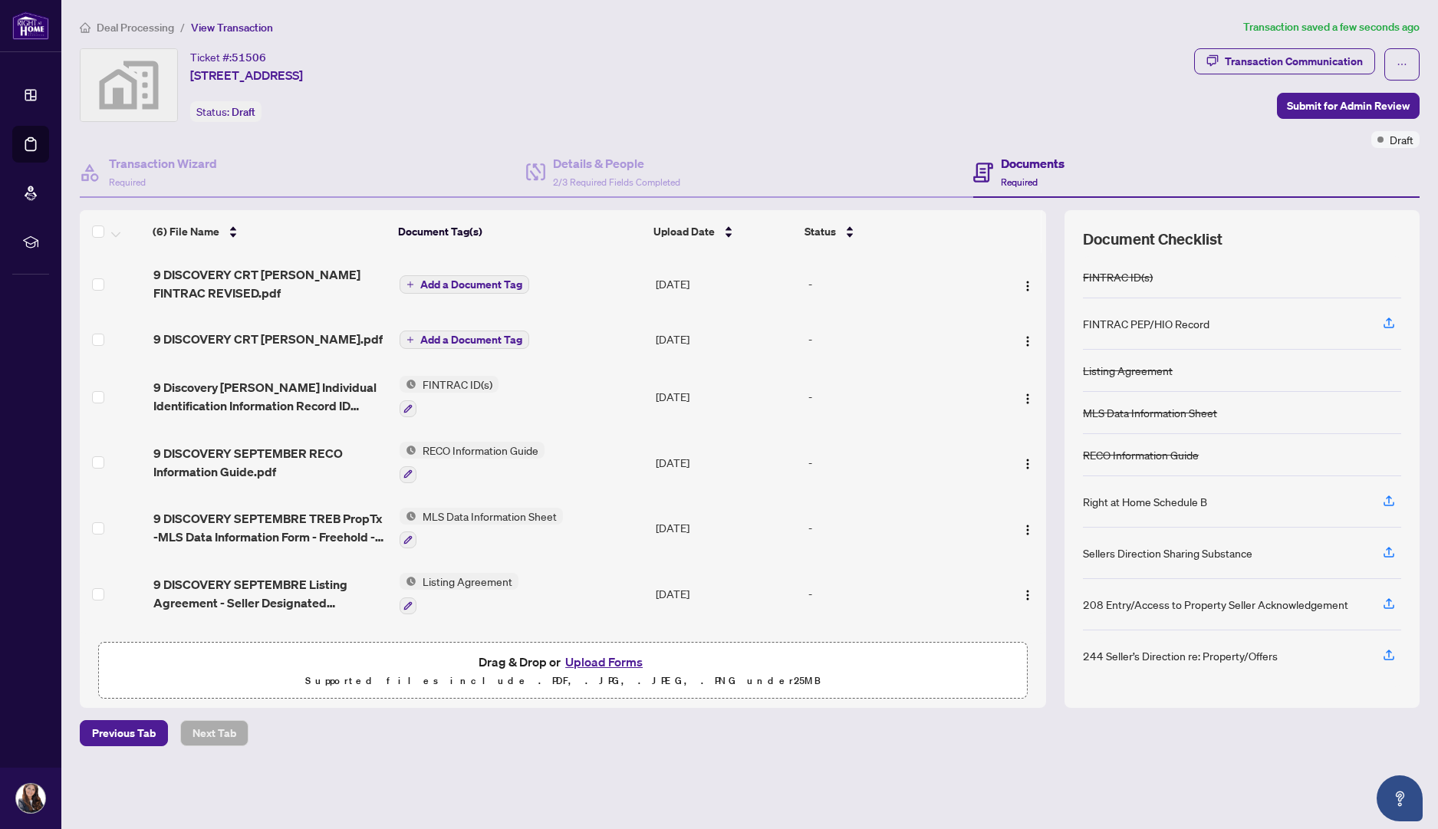
click at [832, 728] on div "Previous Tab Next Tab" at bounding box center [750, 733] width 1340 height 26
click at [1020, 169] on h4 "Documents" at bounding box center [1033, 163] width 64 height 18
click at [887, 91] on div "Ticket #: [STREET_ADDRESS] Status: Draft" at bounding box center [634, 85] width 1108 height 74
click at [1391, 503] on span "button" at bounding box center [1389, 501] width 14 height 25
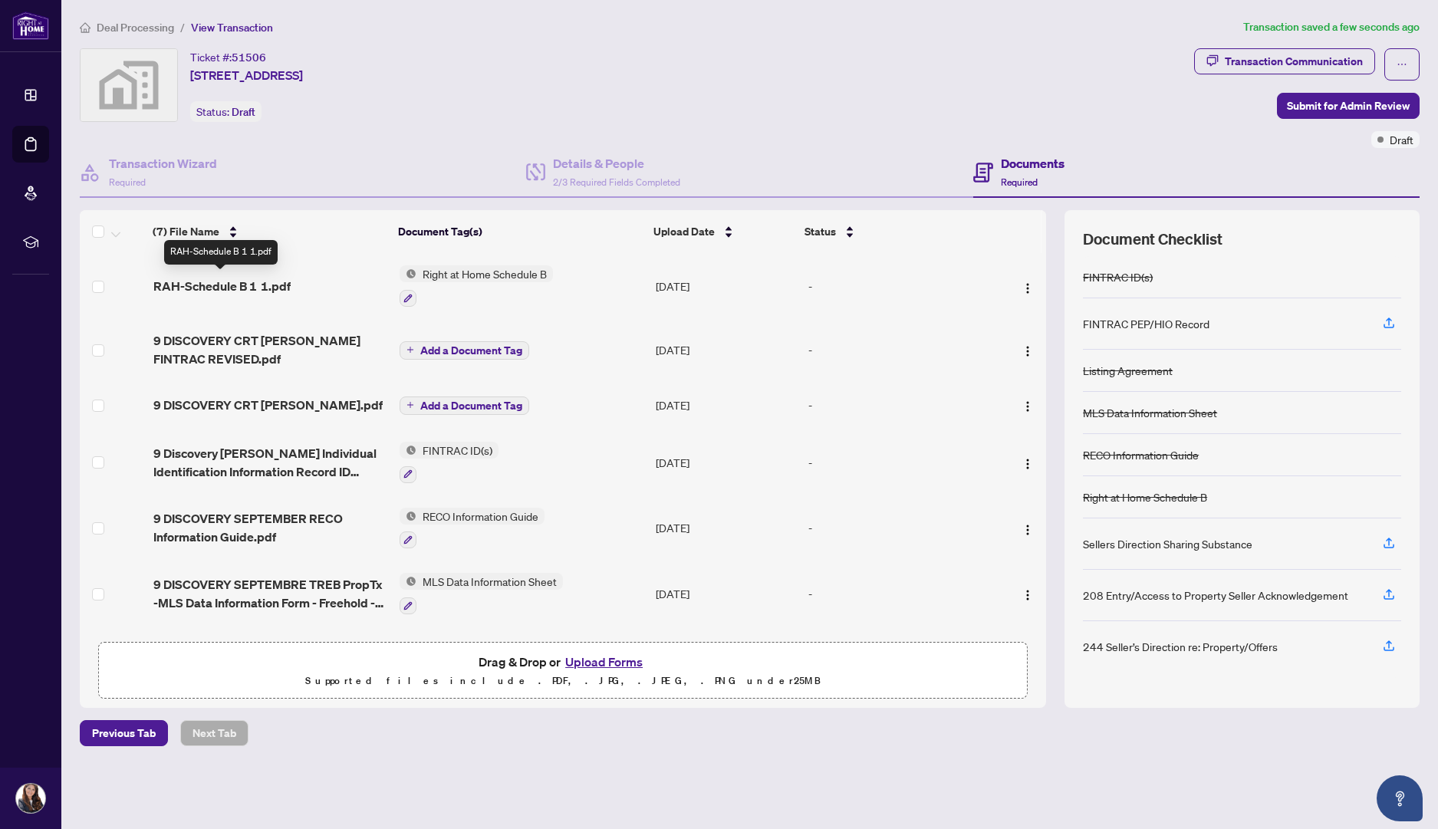
click at [237, 277] on span "RAH-Schedule B 1 1.pdf" at bounding box center [221, 286] width 137 height 18
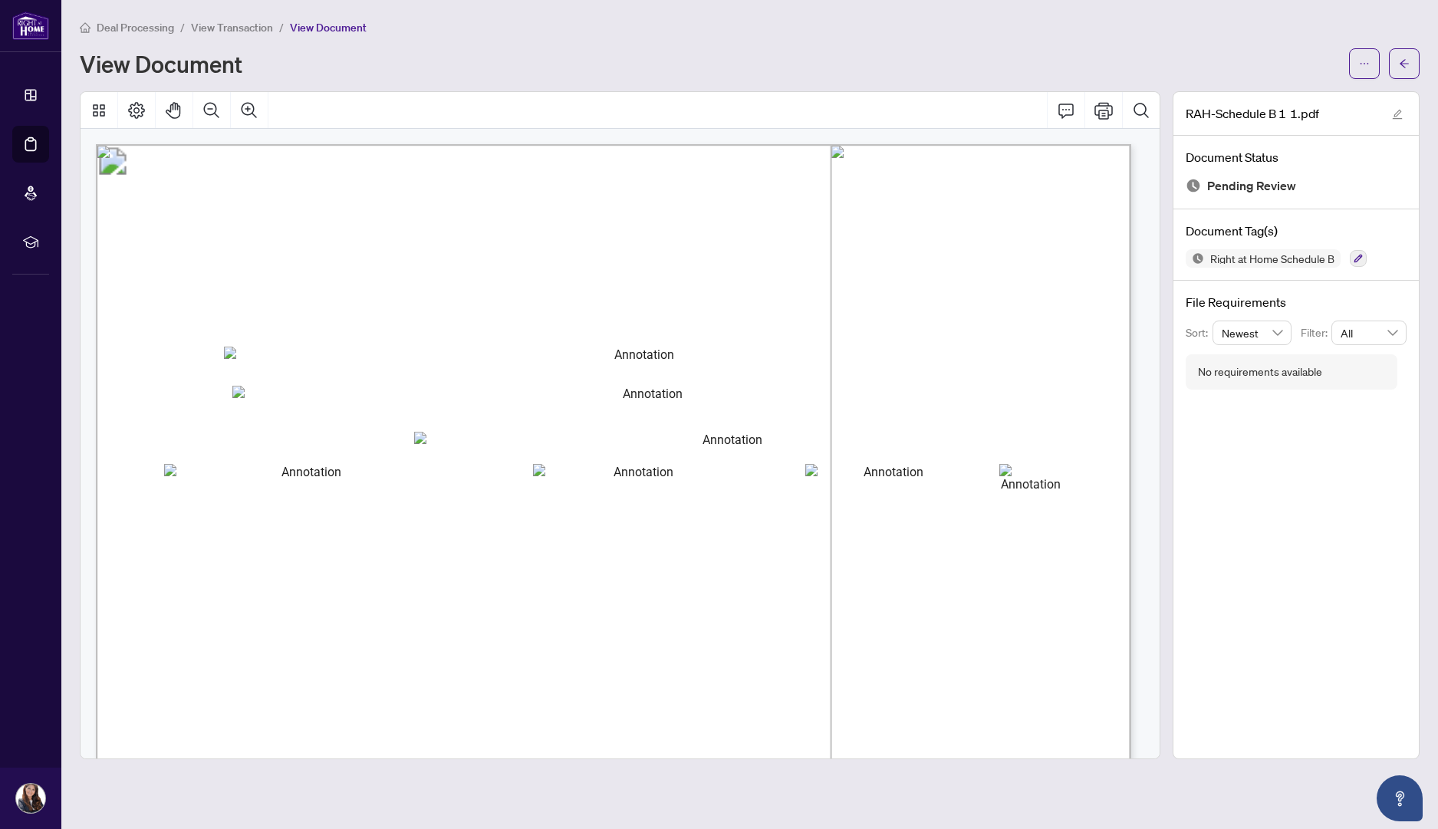
click at [496, 72] on div "View Document" at bounding box center [710, 63] width 1260 height 25
click at [1419, 61] on button "button" at bounding box center [1404, 63] width 31 height 31
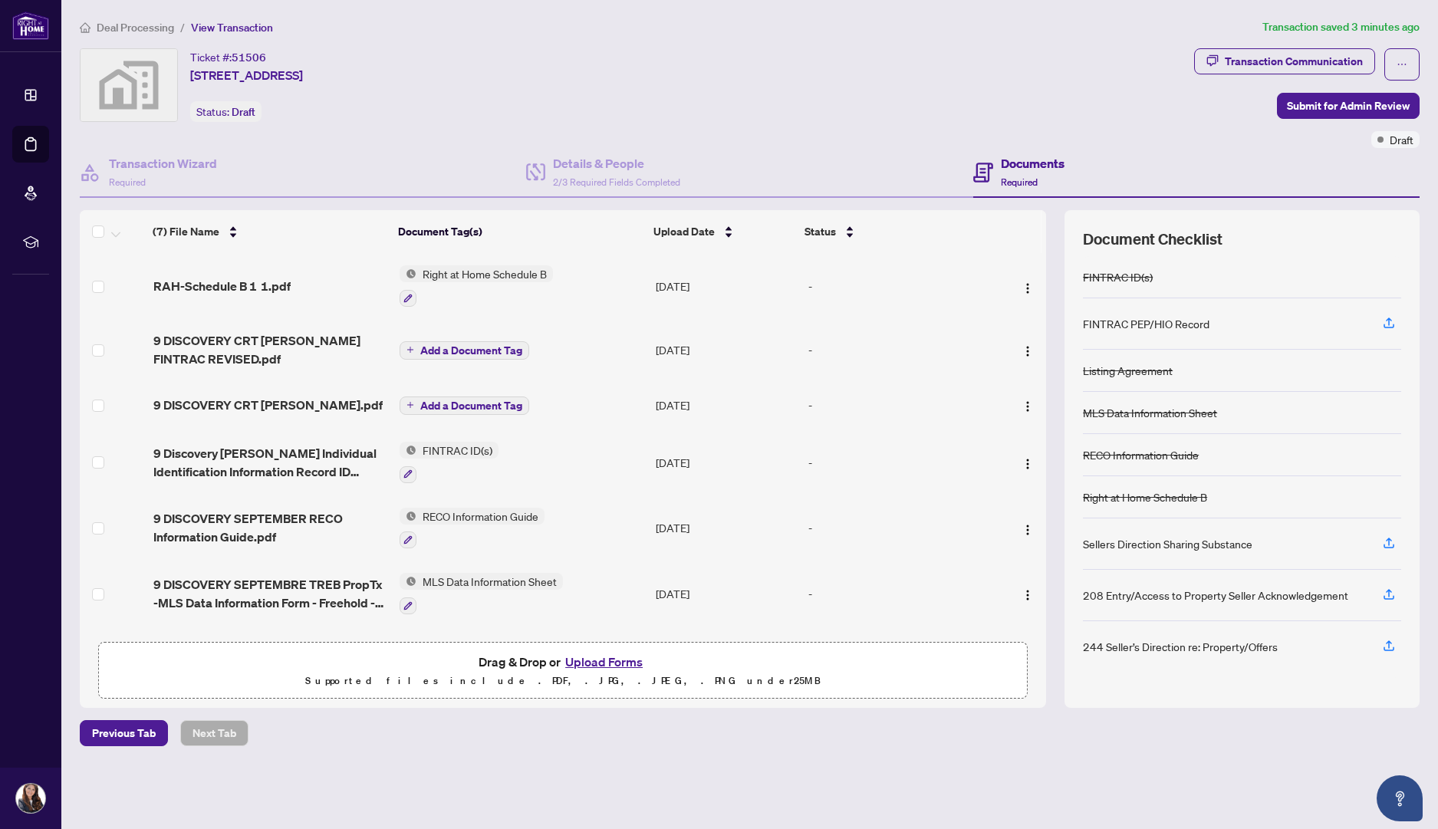
click at [1120, 131] on div "Ticket #: [STREET_ADDRESS] Status: Draft" at bounding box center [634, 98] width 1114 height 100
click at [906, 106] on div "Ticket #: [STREET_ADDRESS] Status: Draft" at bounding box center [634, 85] width 1108 height 74
click at [1307, 100] on span "Submit for Admin Review" at bounding box center [1348, 106] width 123 height 25
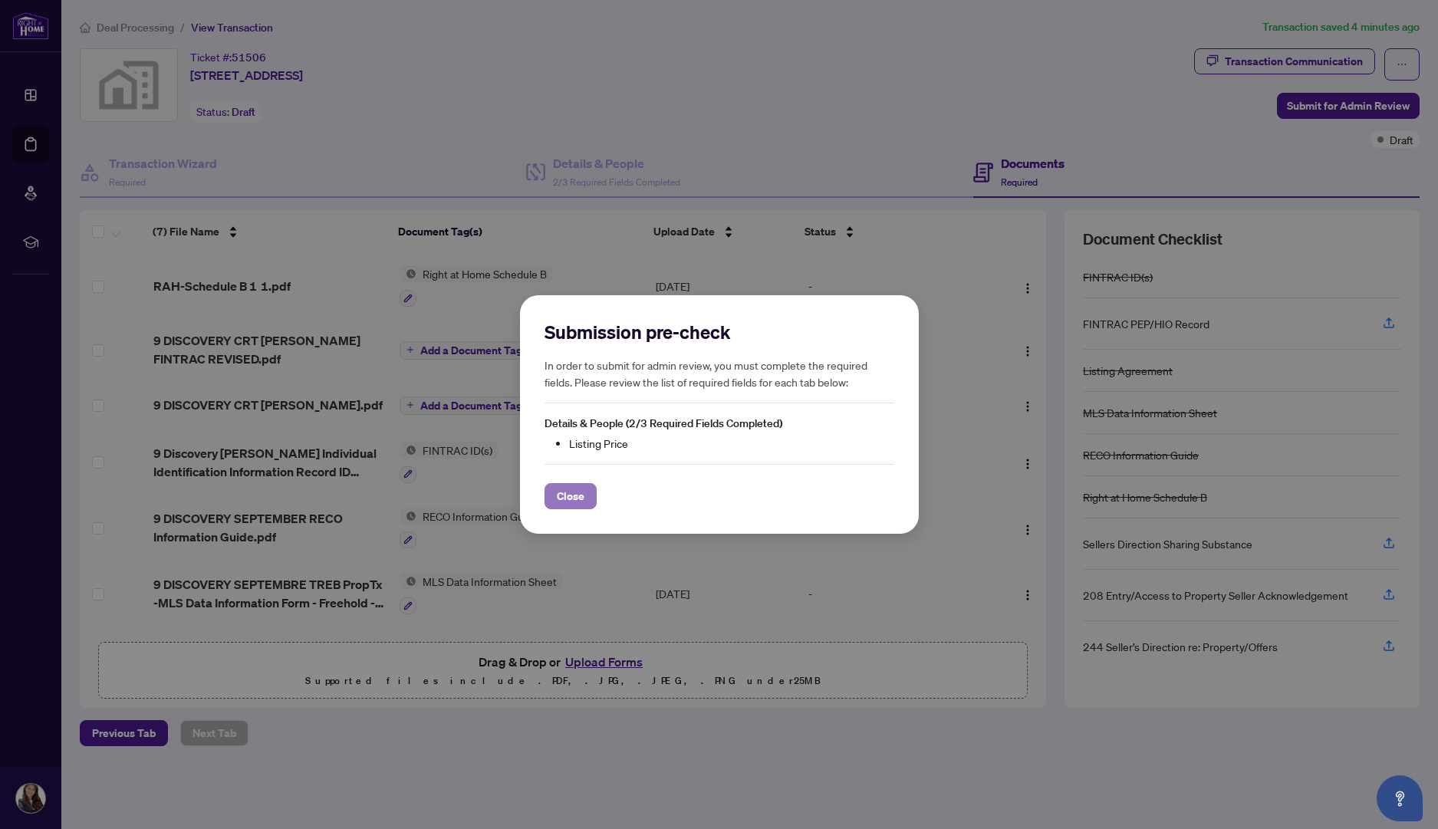
click at [565, 505] on span "Close" at bounding box center [571, 496] width 28 height 25
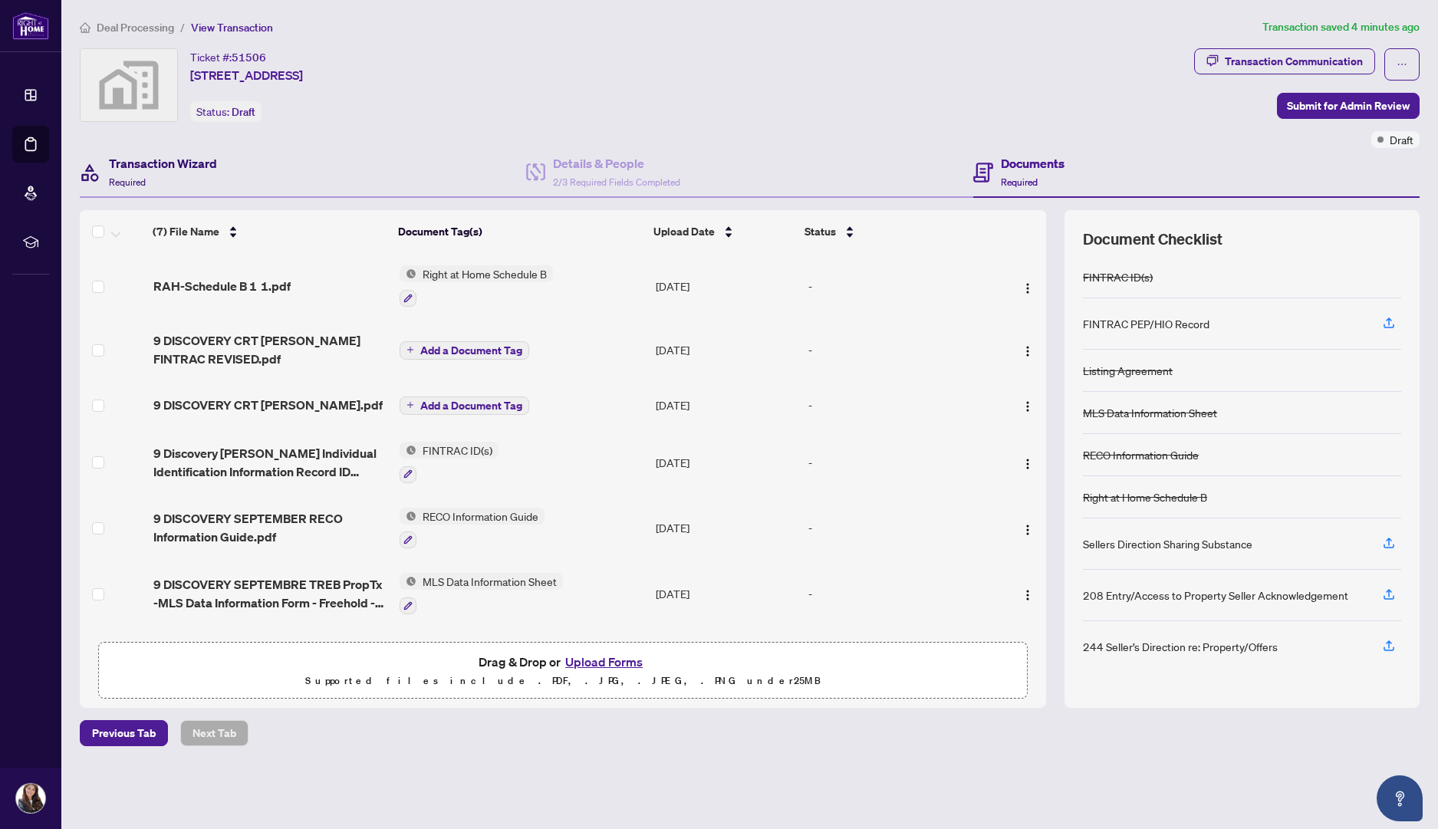
click at [142, 157] on h4 "Transaction Wizard" at bounding box center [163, 163] width 108 height 18
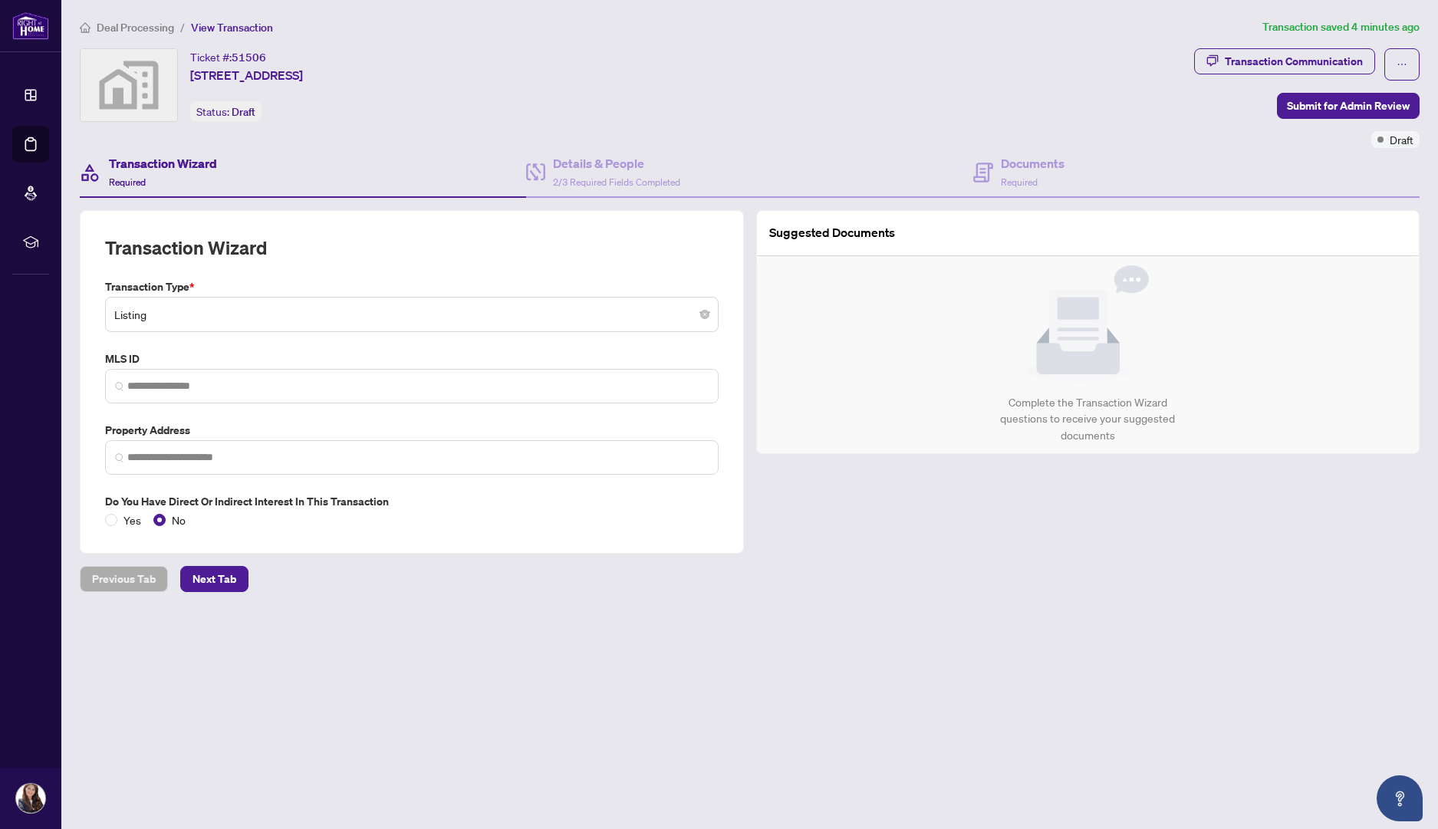
type input "**********"
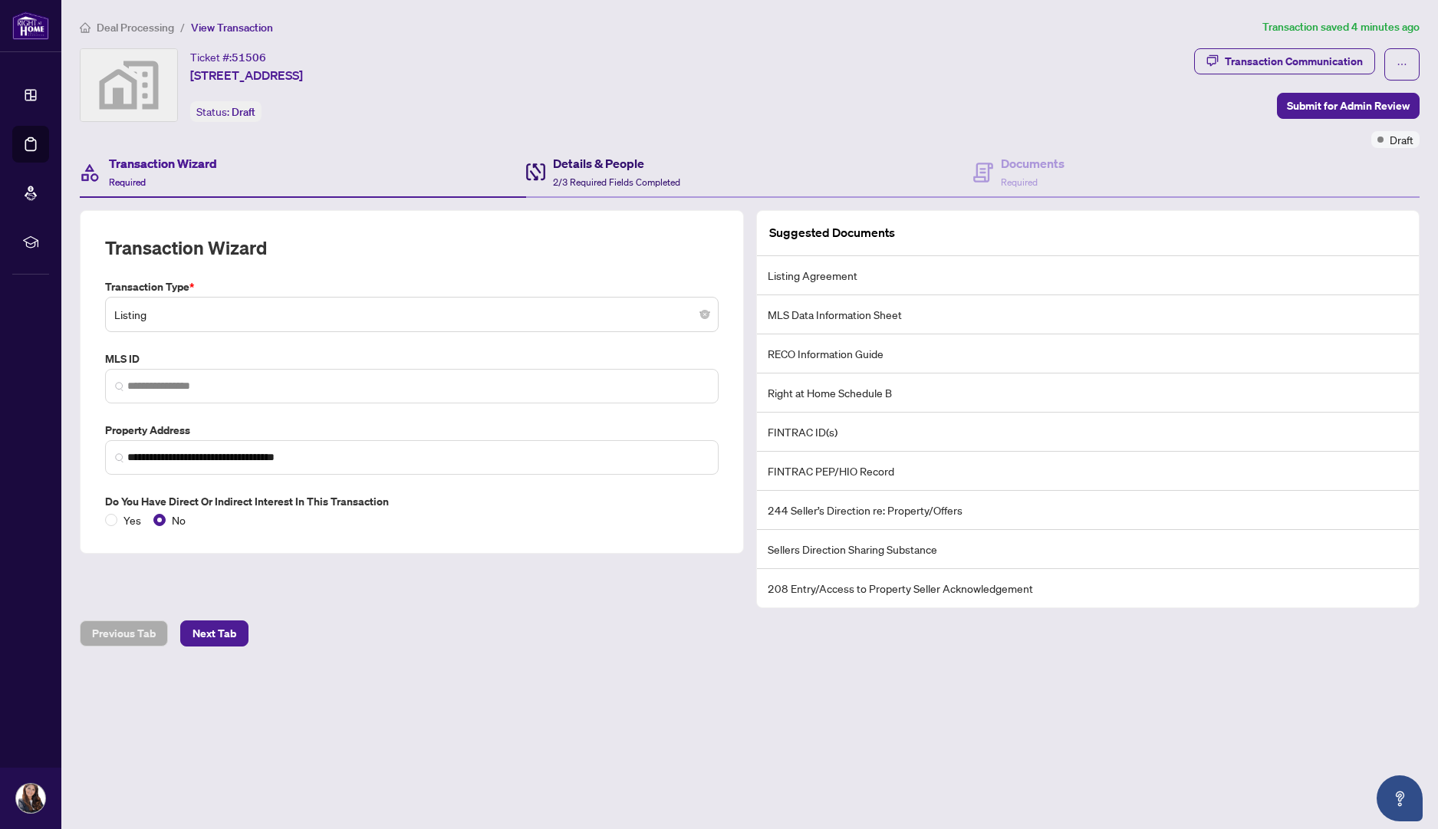
click at [573, 160] on h4 "Details & People" at bounding box center [616, 163] width 127 height 18
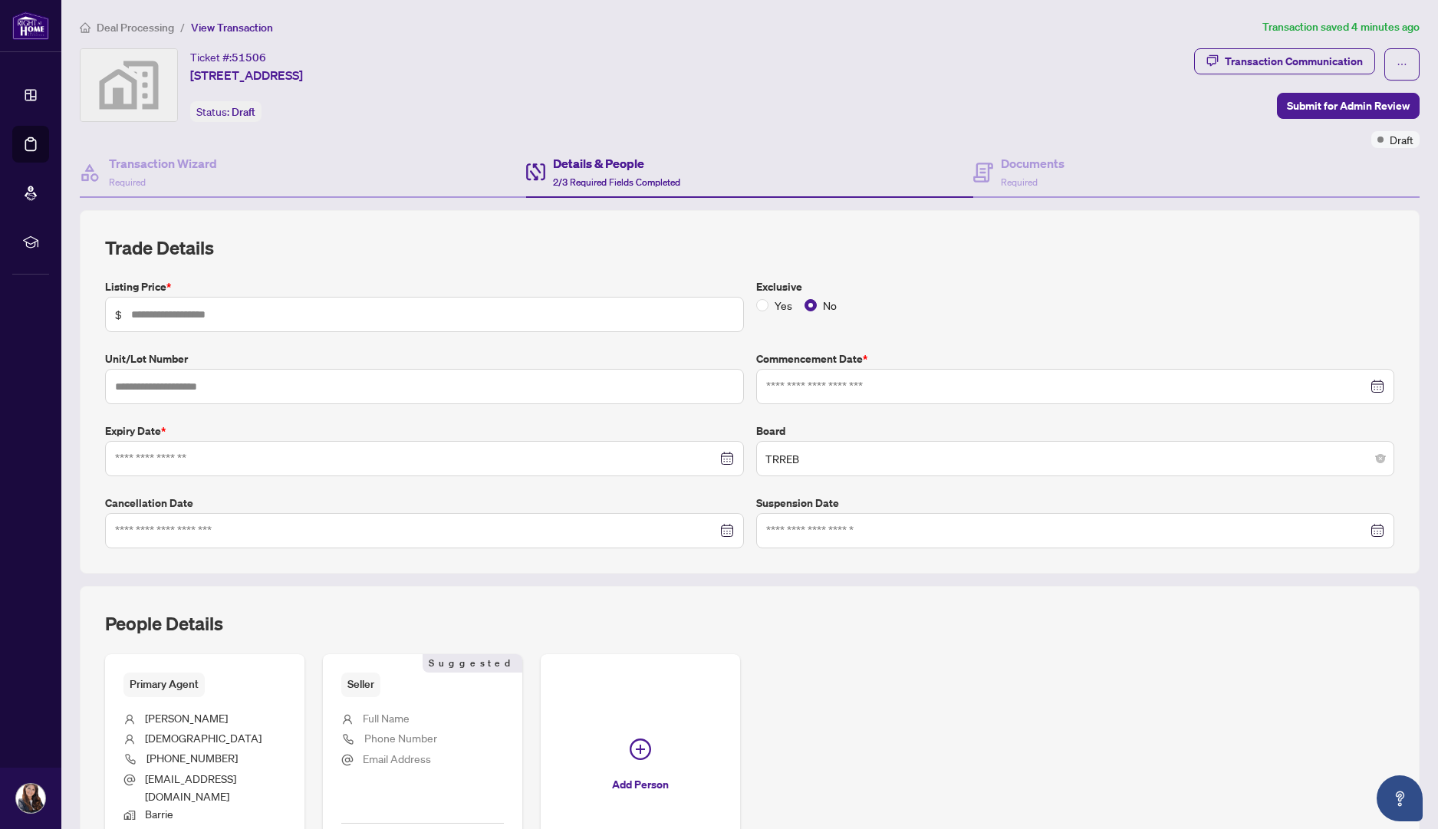
type input "**********"
click at [309, 318] on input "text" at bounding box center [432, 314] width 603 height 17
type input "*******"
click at [277, 369] on input "text" at bounding box center [424, 386] width 639 height 35
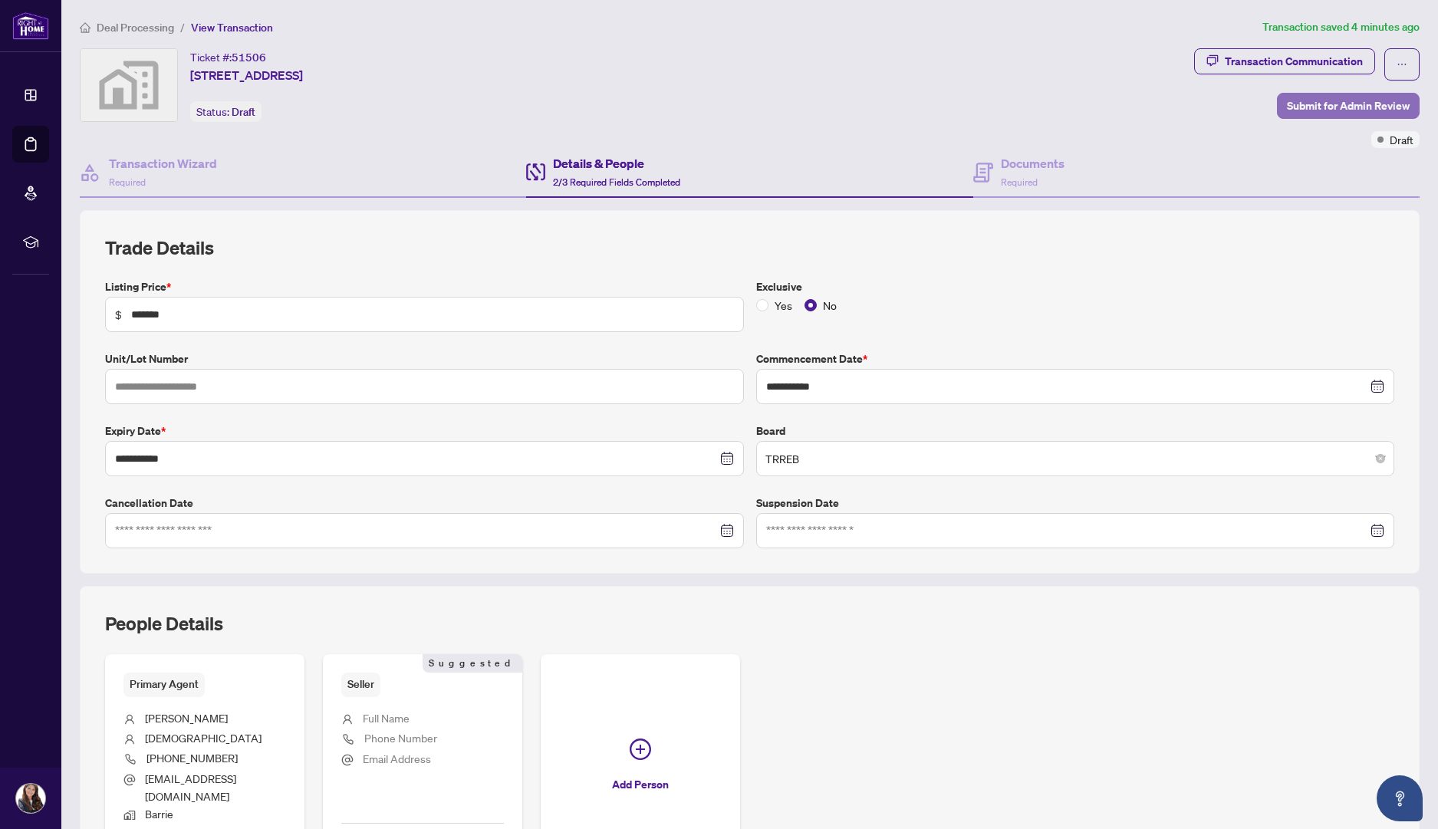
click at [1301, 98] on span "Submit for Admin Review" at bounding box center [1348, 106] width 123 height 25
click at [999, 330] on div "**********" at bounding box center [750, 413] width 1302 height 270
click at [1335, 107] on span "Submit for Admin Review" at bounding box center [1348, 106] width 123 height 25
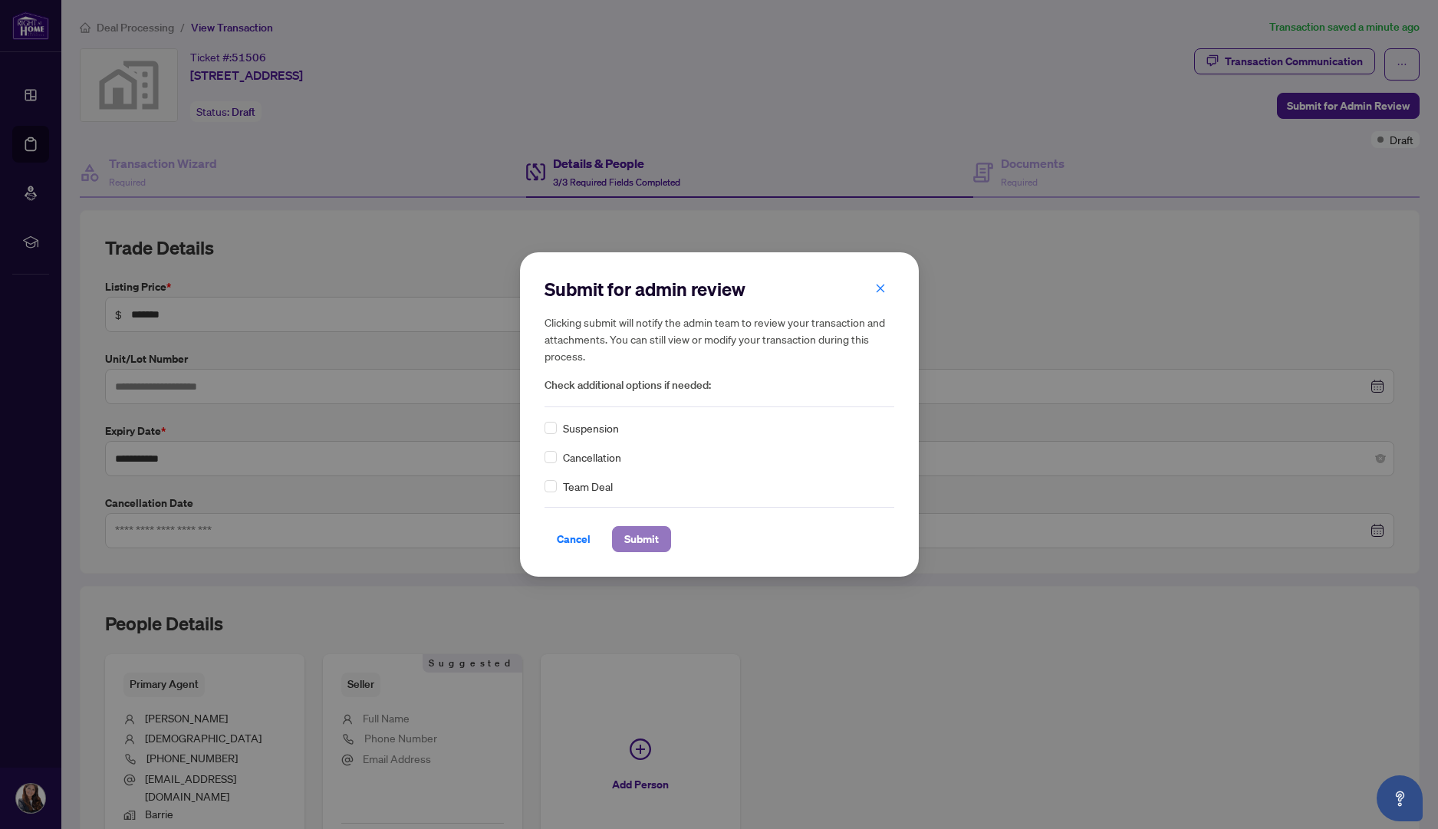
click at [648, 542] on span "Submit" at bounding box center [641, 539] width 35 height 25
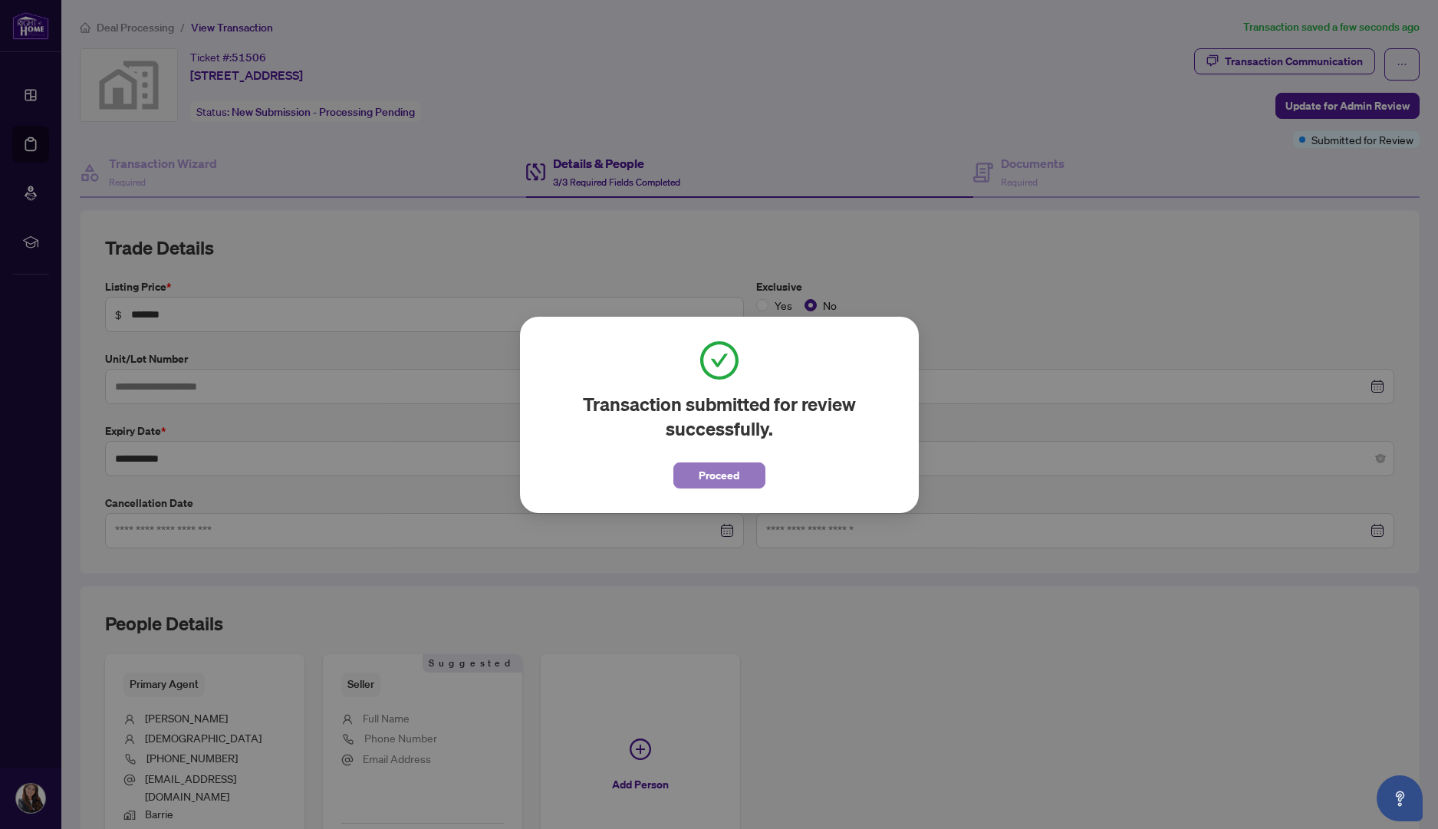
click at [723, 479] on span "Proceed" at bounding box center [719, 475] width 41 height 25
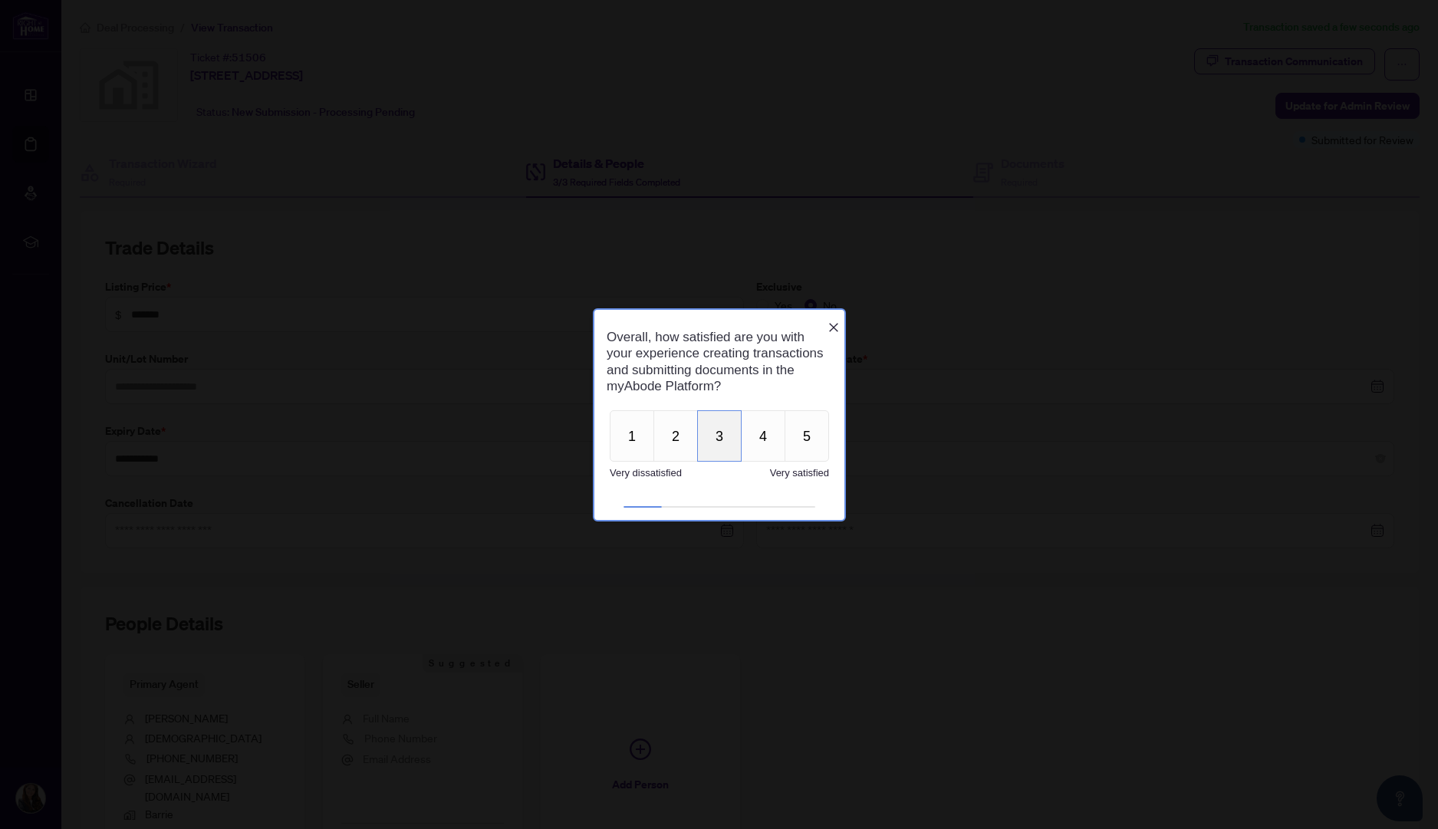
click at [717, 448] on button "3" at bounding box center [718, 435] width 44 height 51
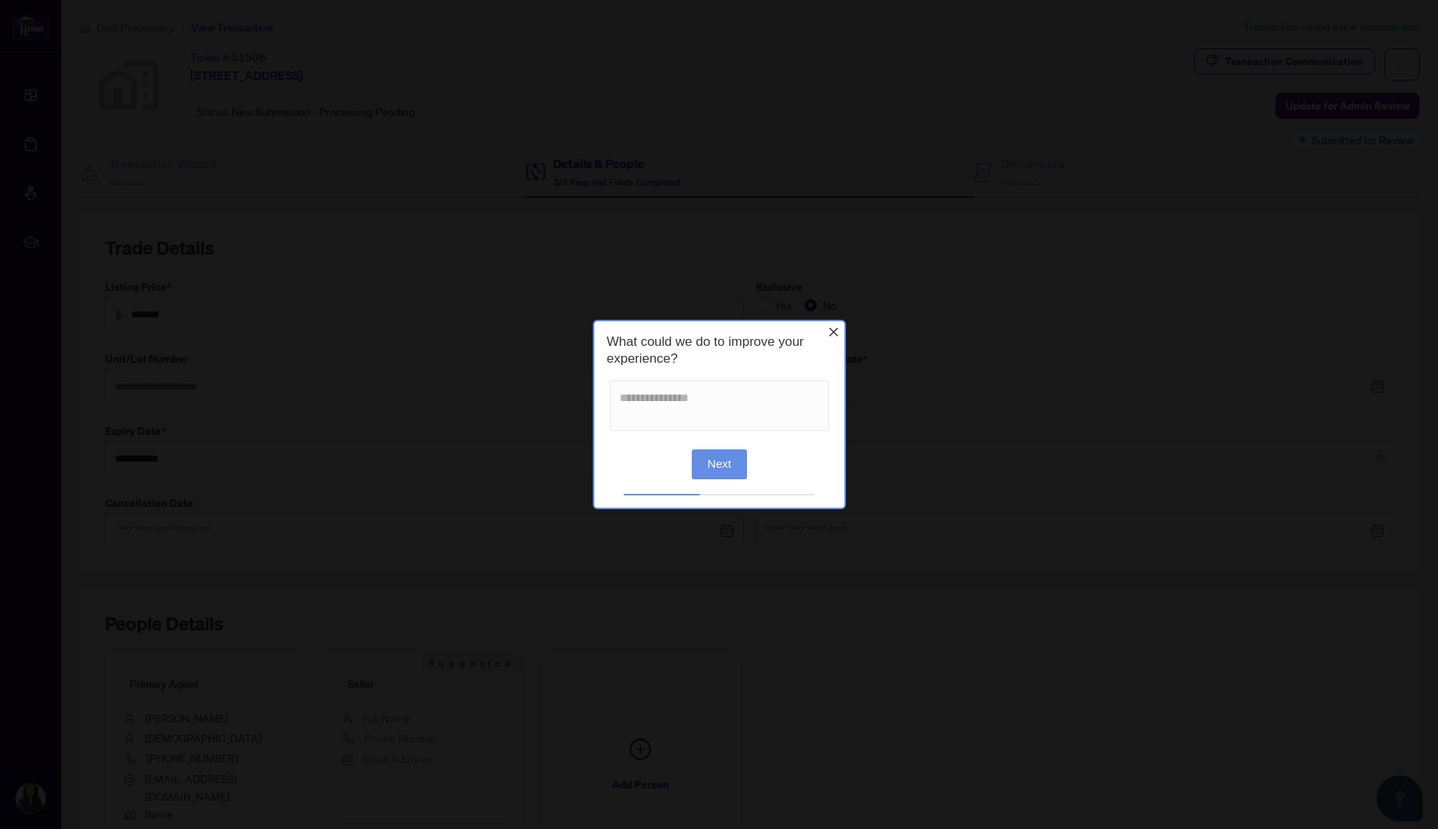
click at [731, 469] on button "Next" at bounding box center [719, 464] width 56 height 30
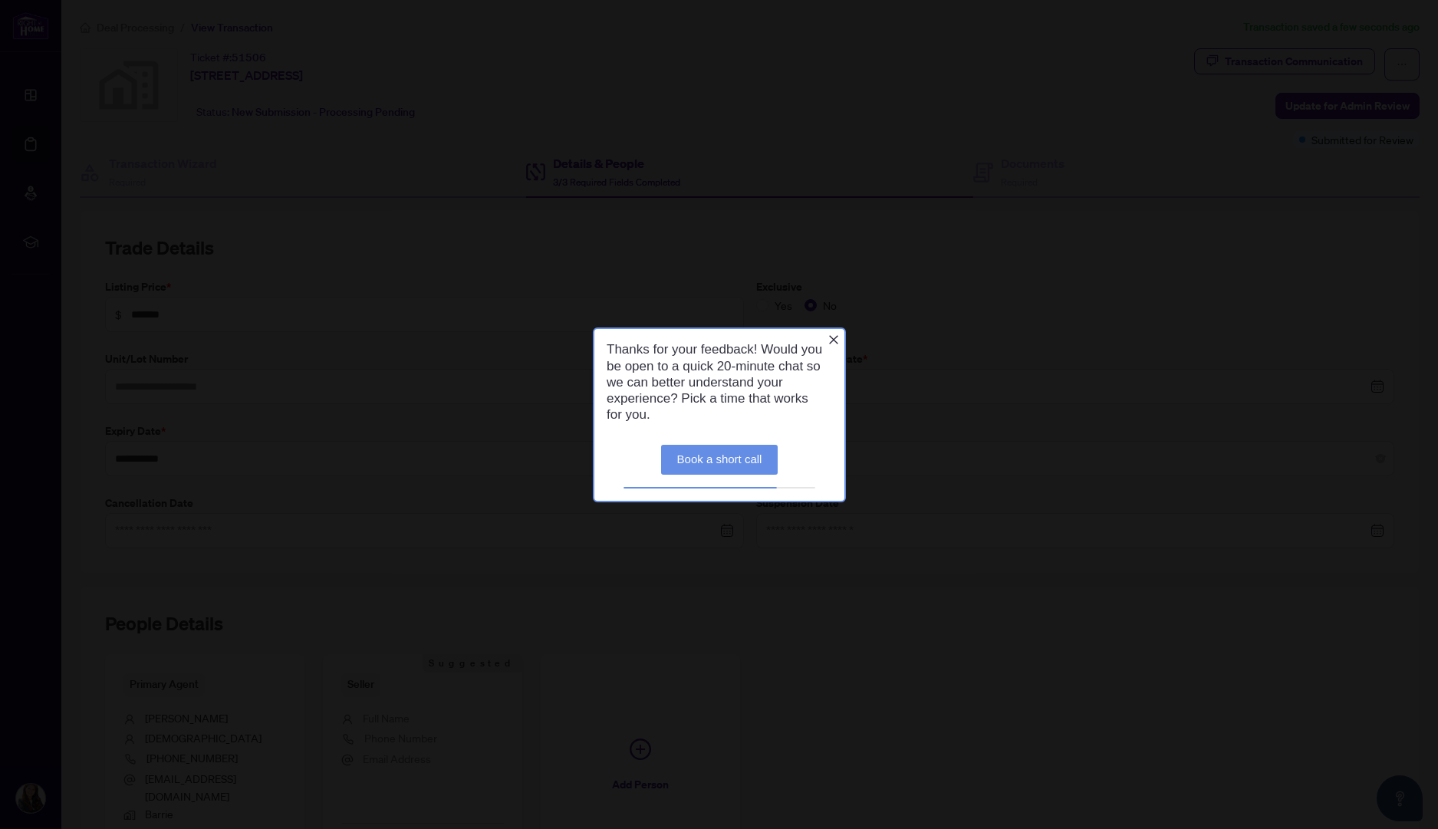
click at [732, 461] on link "Book a short call" at bounding box center [718, 459] width 117 height 30
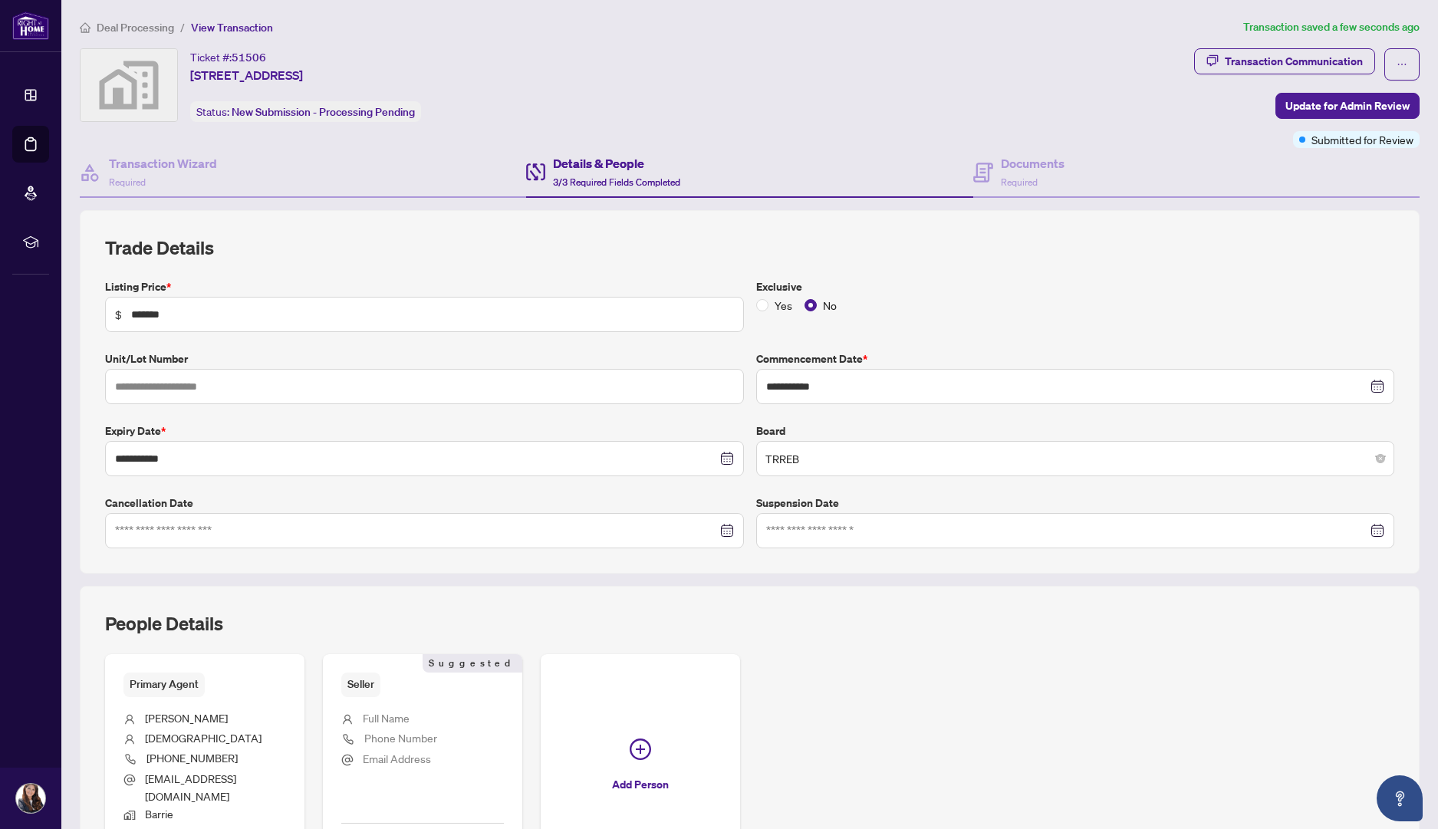
click at [709, 229] on div "**********" at bounding box center [750, 392] width 1340 height 364
click at [877, 250] on h2 "Trade Details" at bounding box center [749, 247] width 1289 height 25
click at [894, 245] on h2 "Trade Details" at bounding box center [749, 247] width 1289 height 25
